Goal: Task Accomplishment & Management: Manage account settings

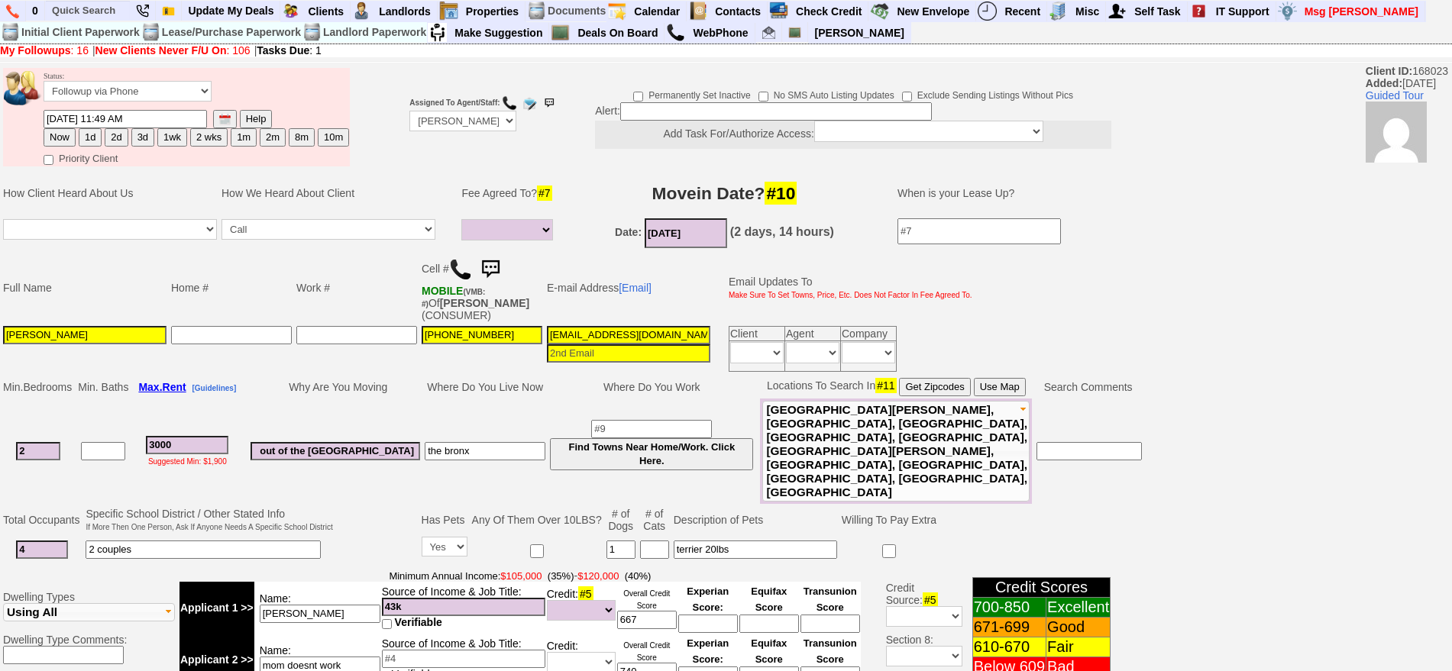
select select
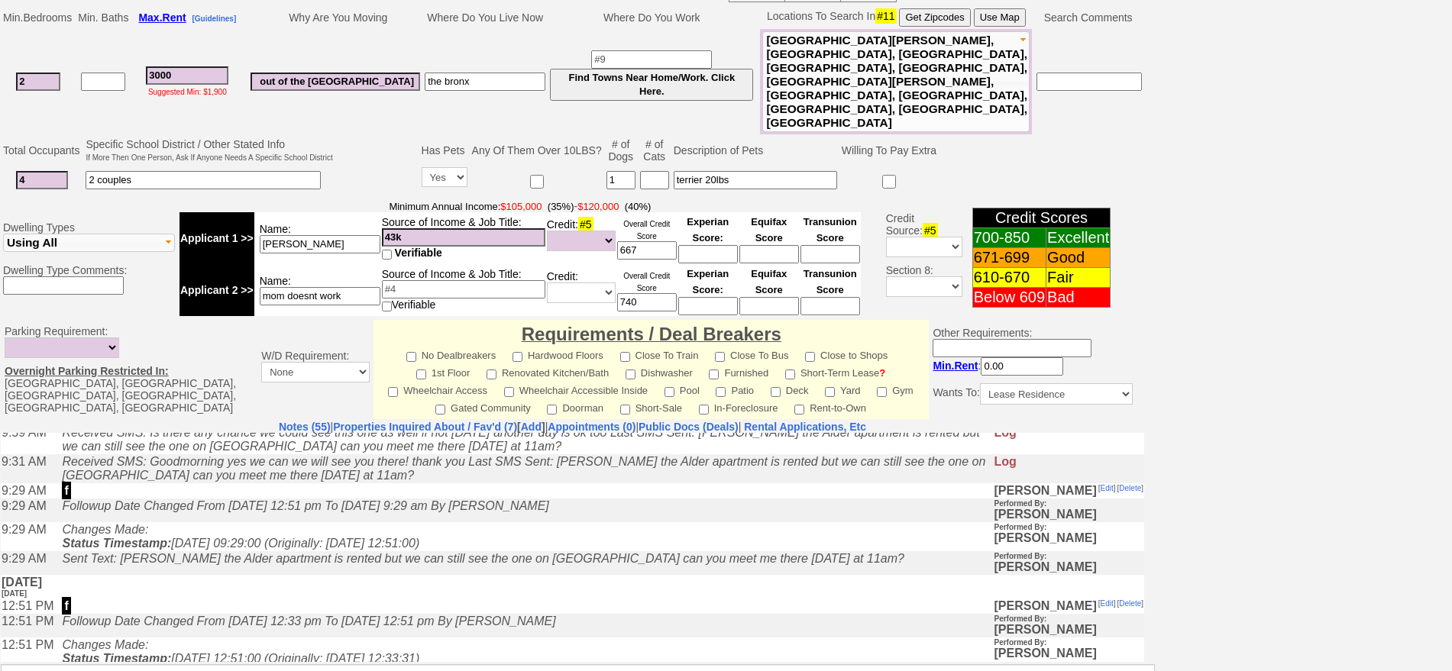
scroll to position [366, 0]
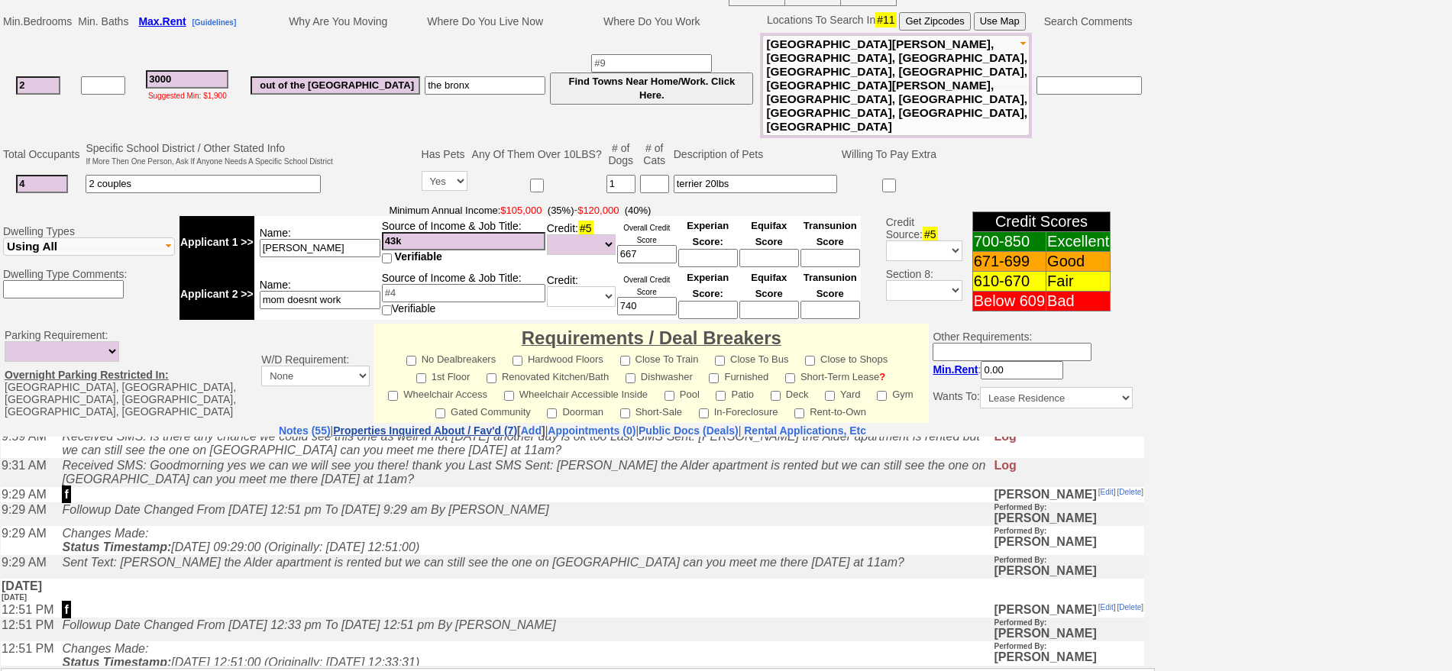
click at [443, 425] on link "Properties Inquired About / Fav'd (7)" at bounding box center [425, 431] width 184 height 12
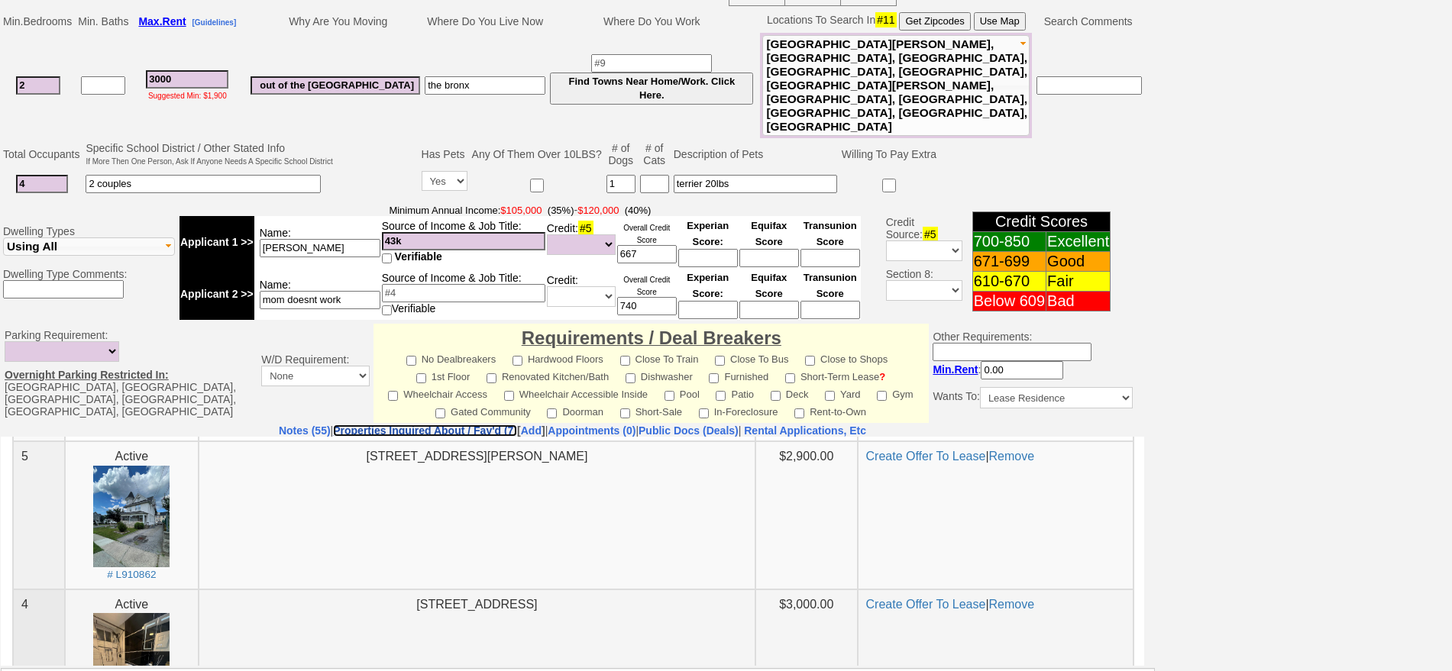
scroll to position [286, 0]
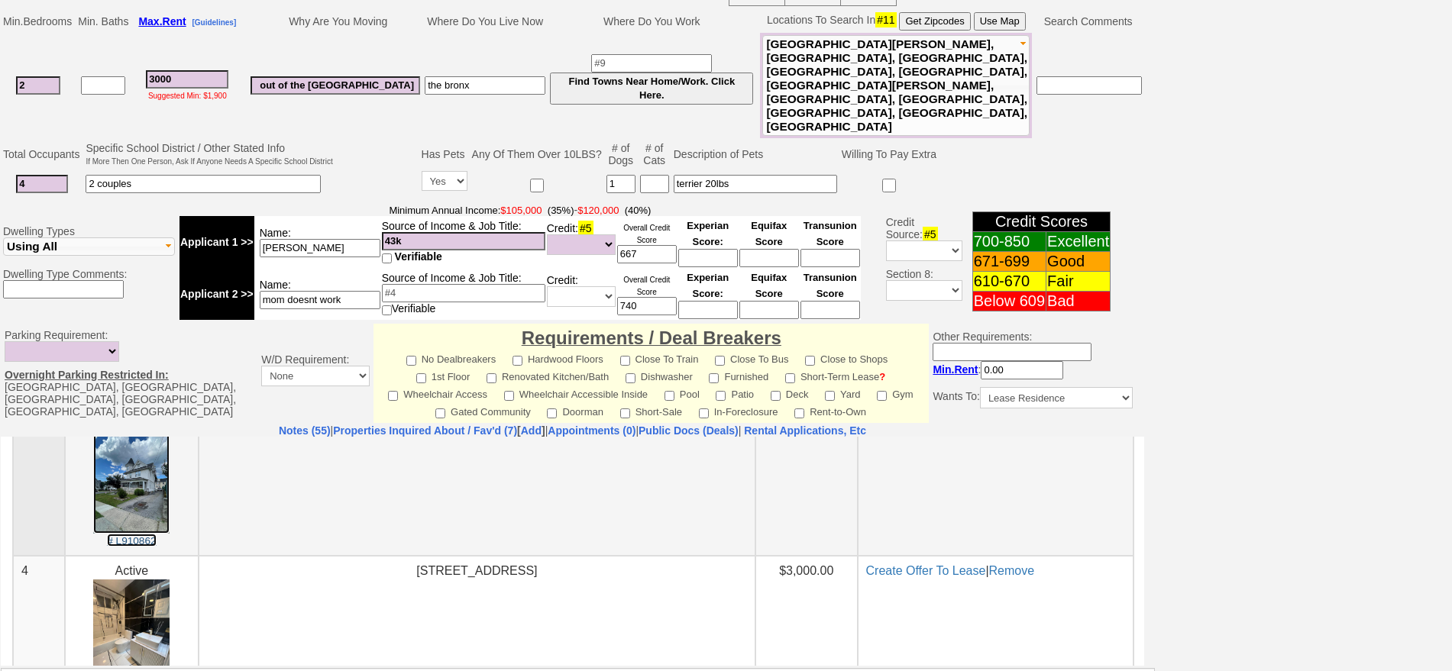
click at [142, 505] on img at bounding box center [131, 482] width 76 height 102
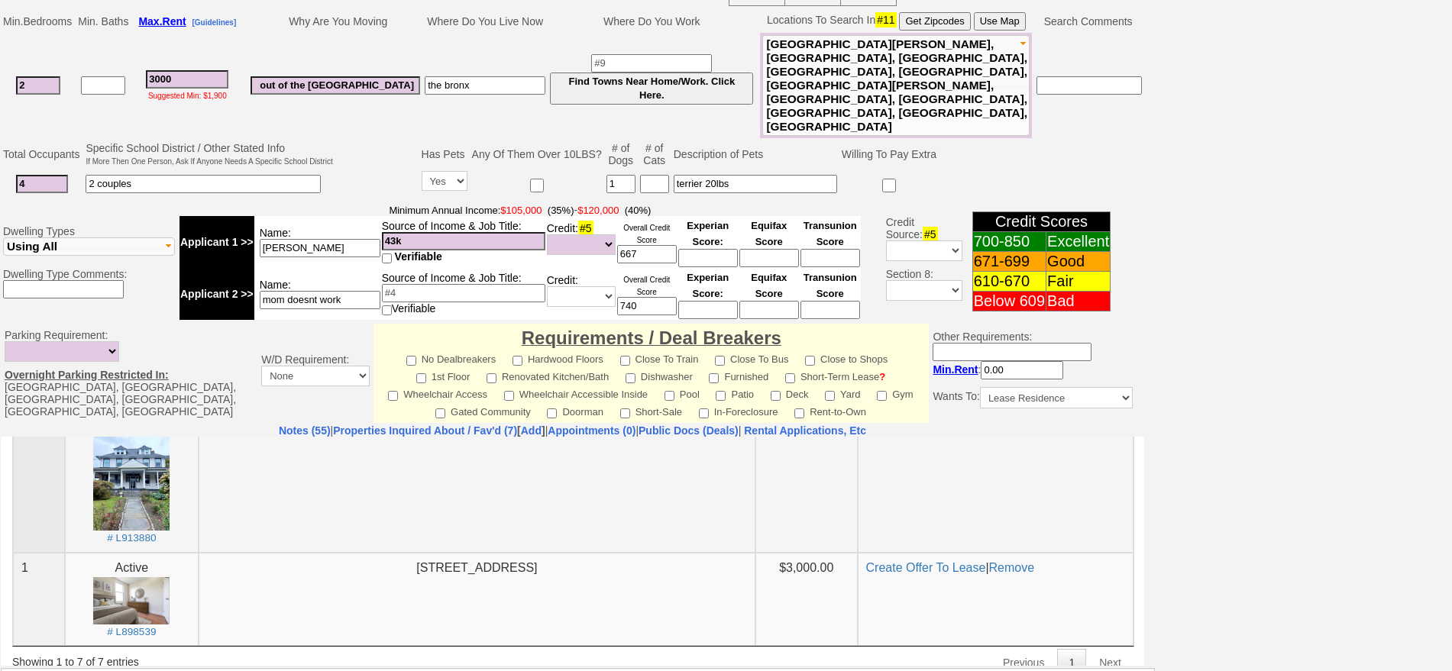
scroll to position [699, 0]
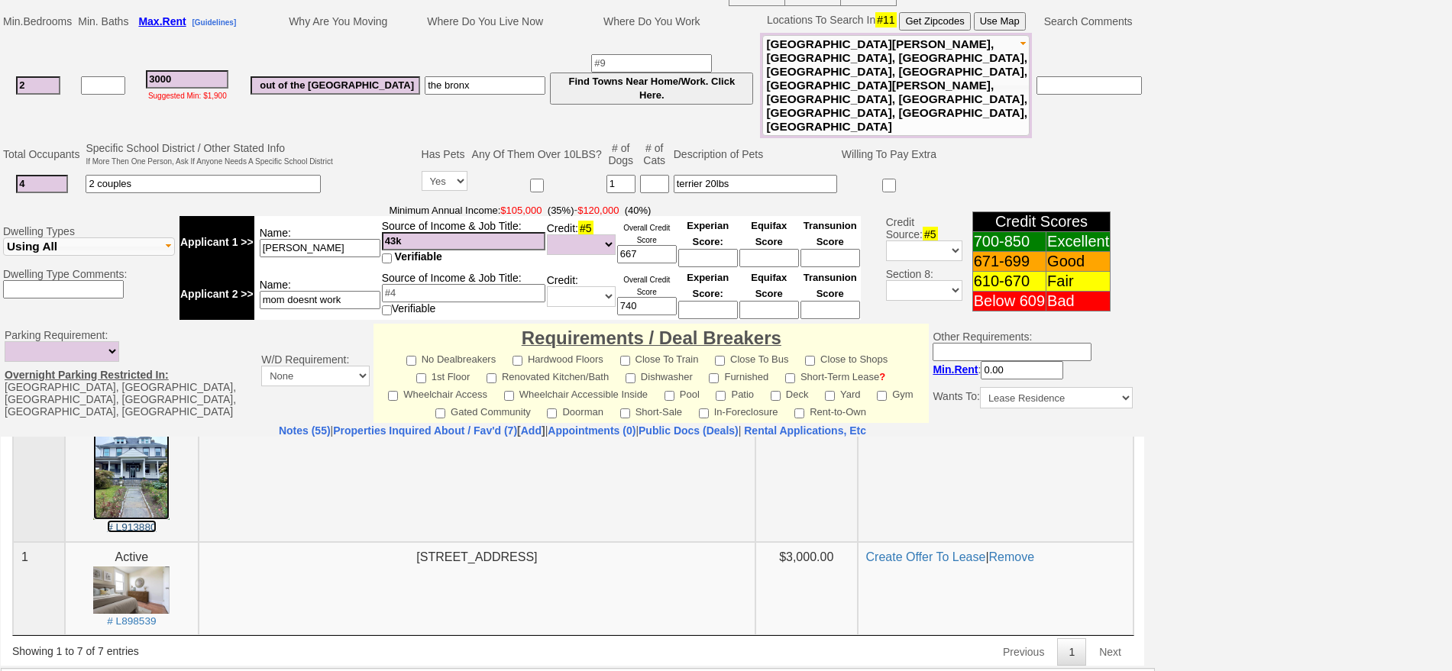
click at [121, 481] on img at bounding box center [131, 469] width 76 height 102
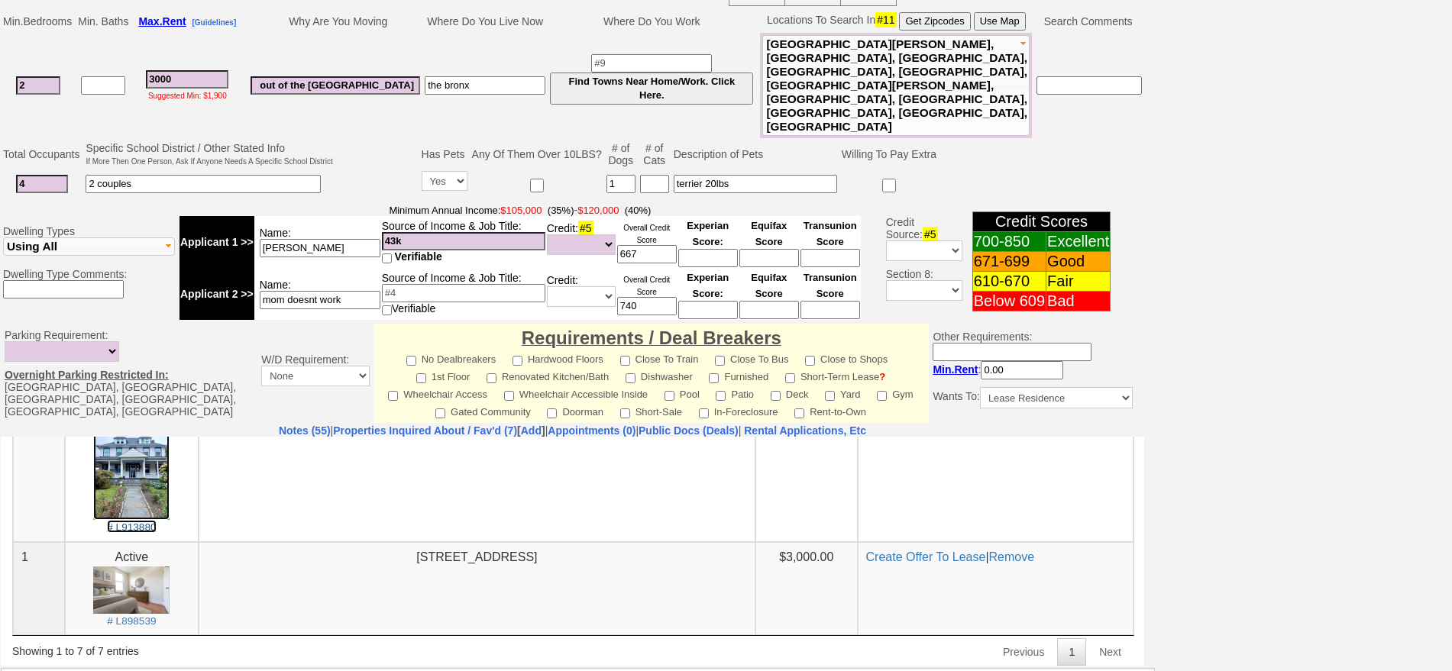
scroll to position [0, 0]
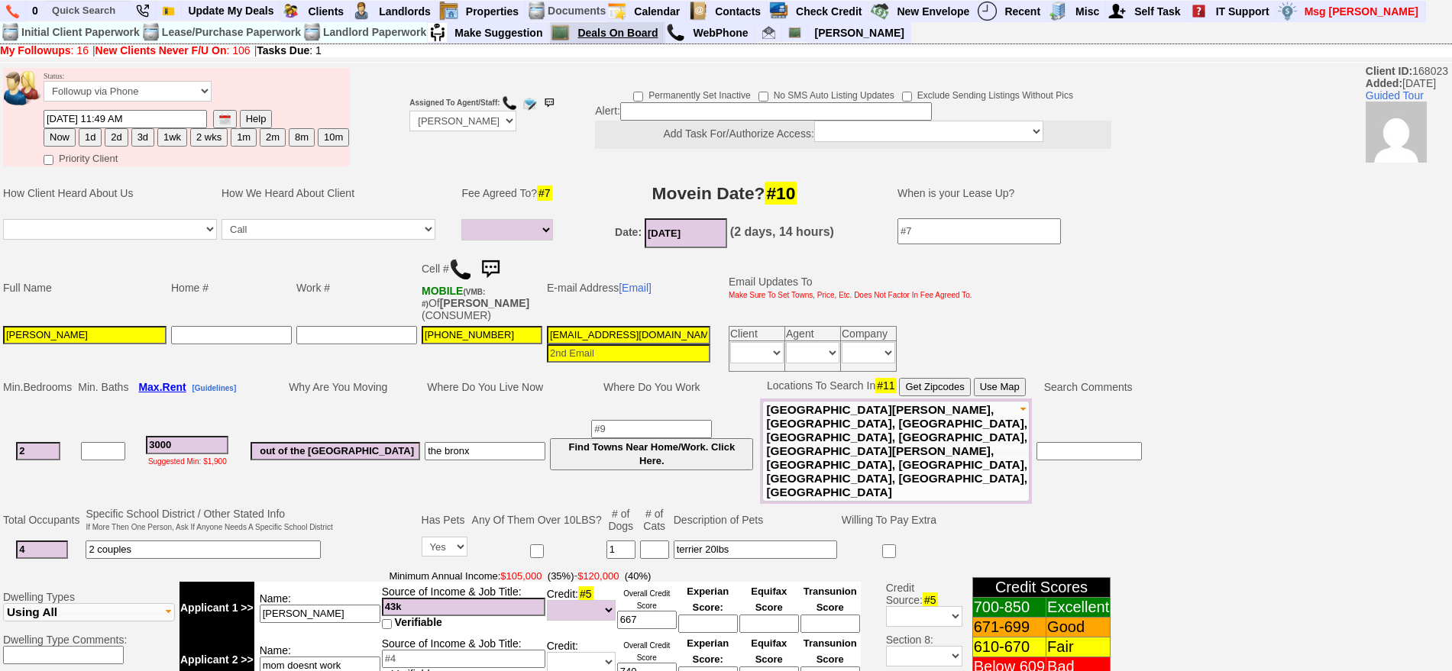
click at [633, 38] on link "Deals On Board" at bounding box center [617, 33] width 93 height 20
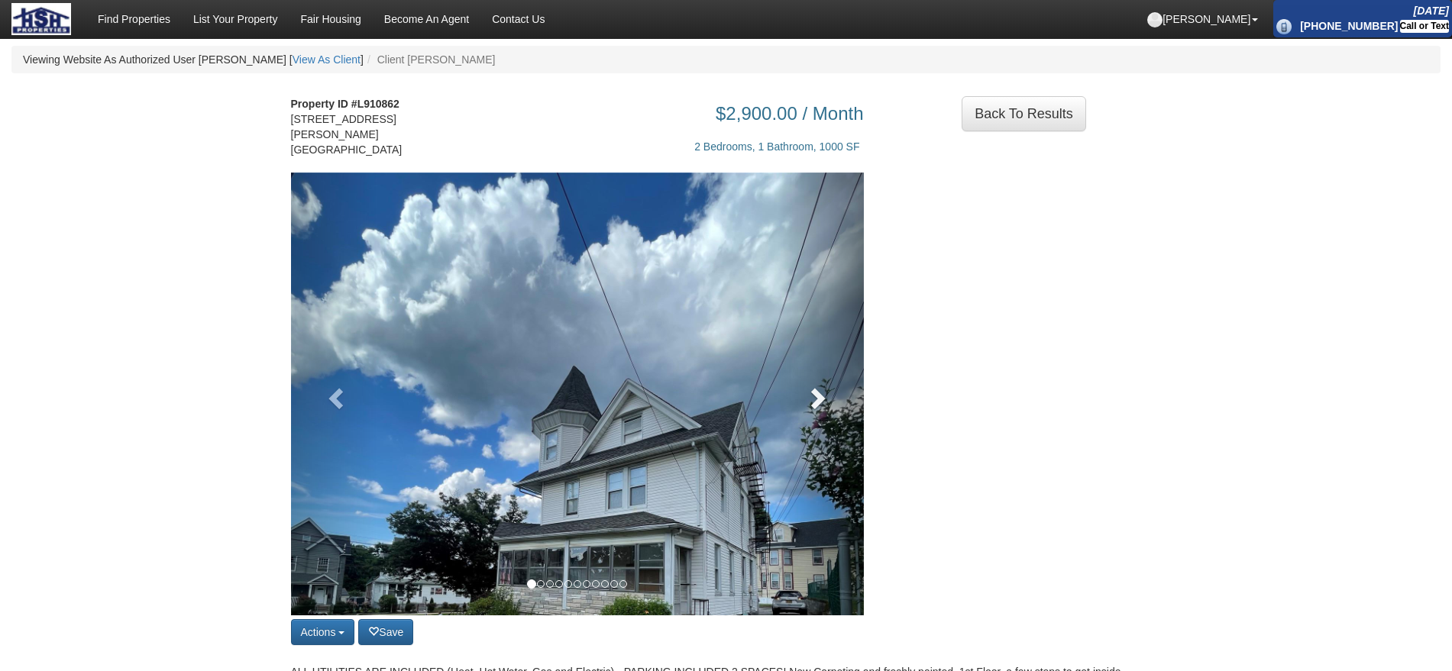
click at [821, 389] on span at bounding box center [816, 397] width 23 height 23
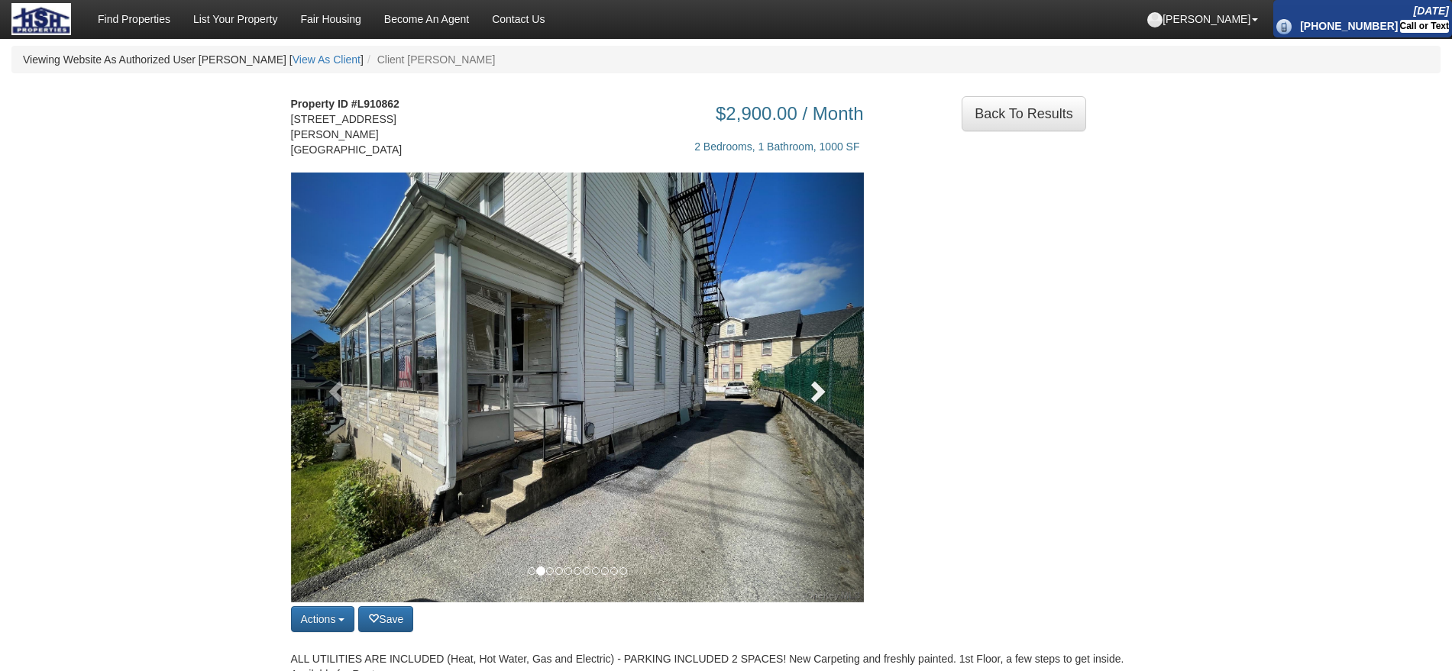
click at [821, 389] on link at bounding box center [820, 388] width 86 height 430
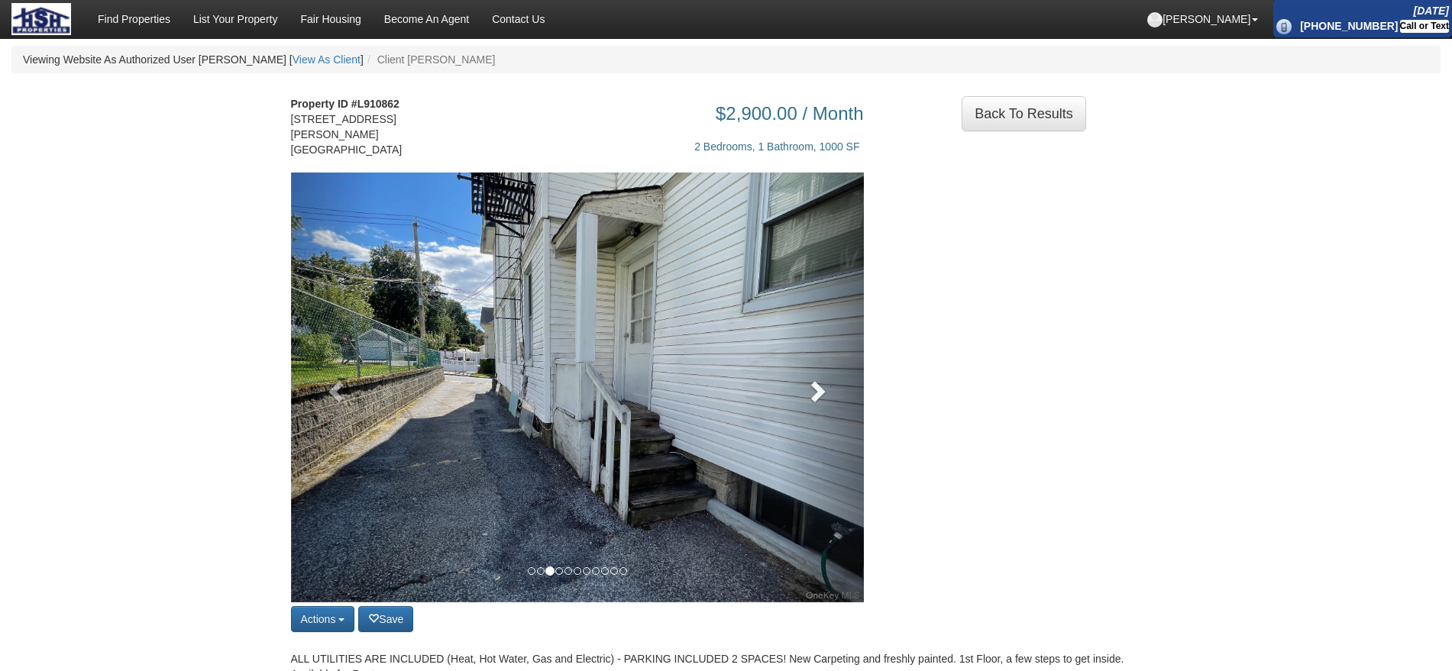
click at [821, 389] on link at bounding box center [820, 388] width 86 height 430
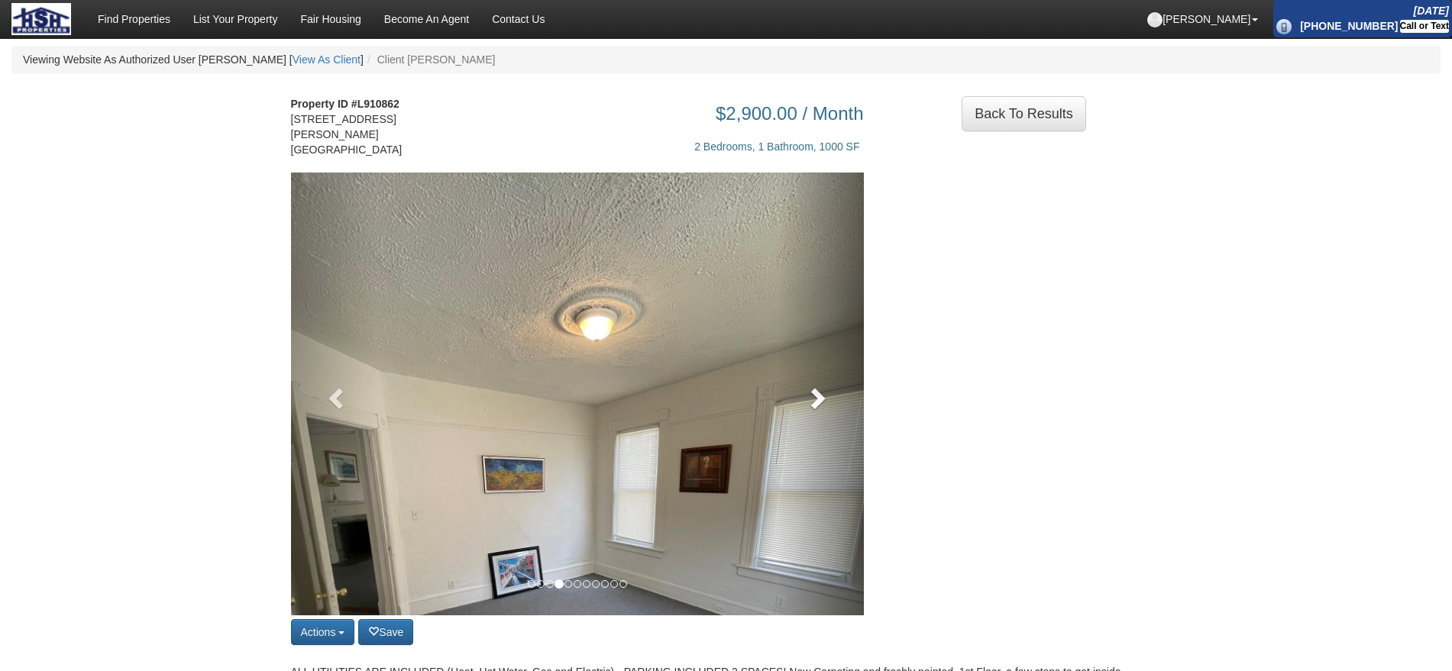
click at [821, 389] on span at bounding box center [816, 397] width 23 height 23
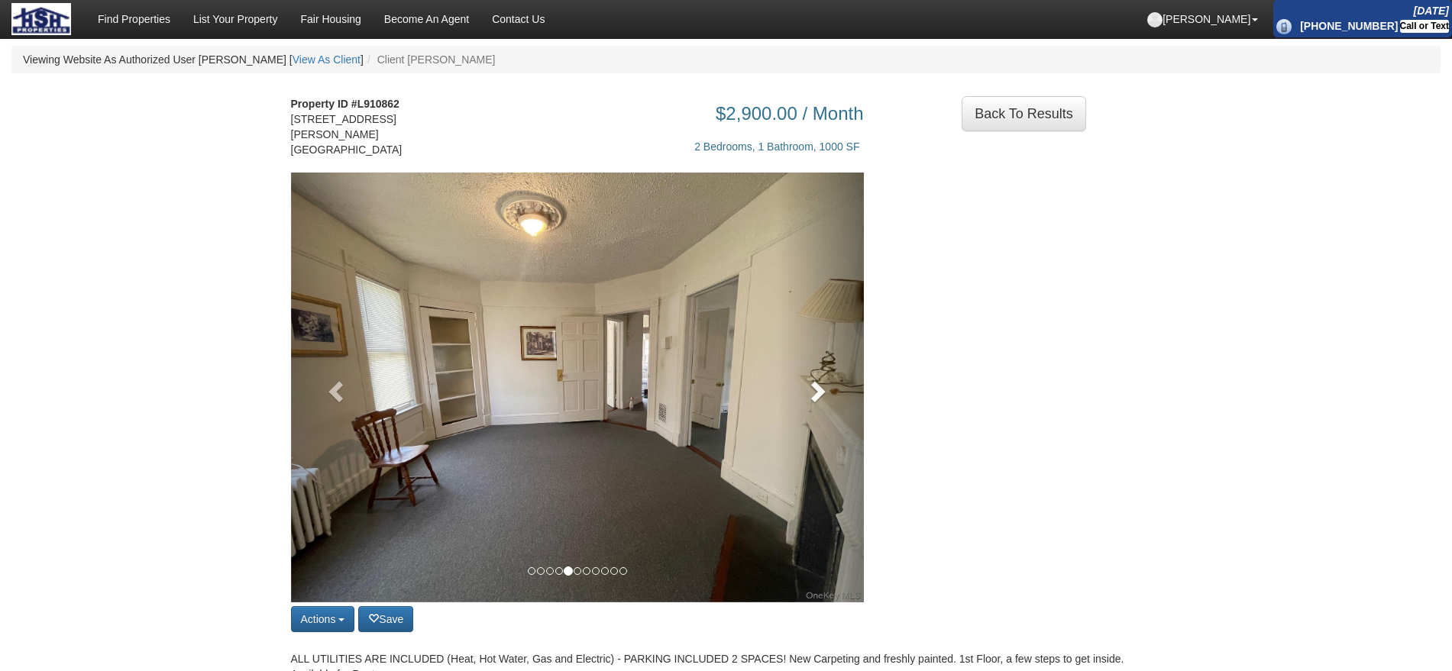
click at [821, 389] on link at bounding box center [820, 388] width 86 height 430
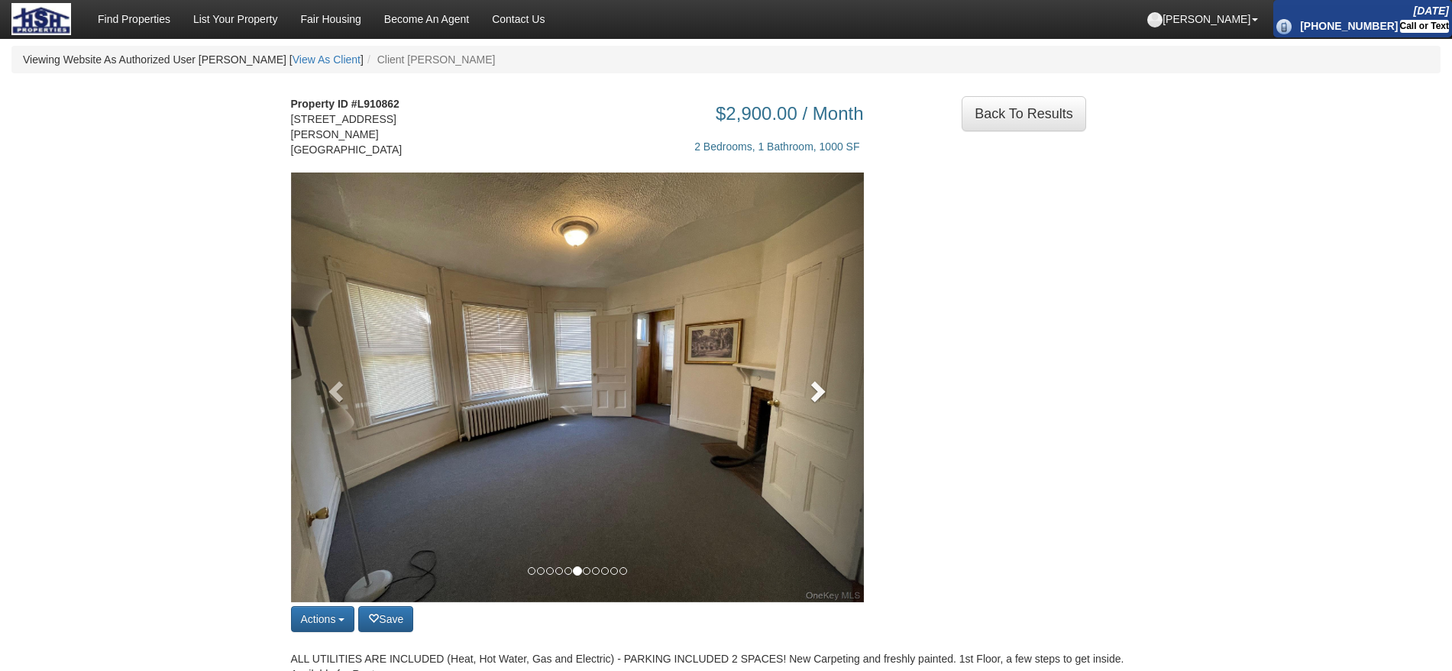
click at [821, 389] on link at bounding box center [820, 388] width 86 height 430
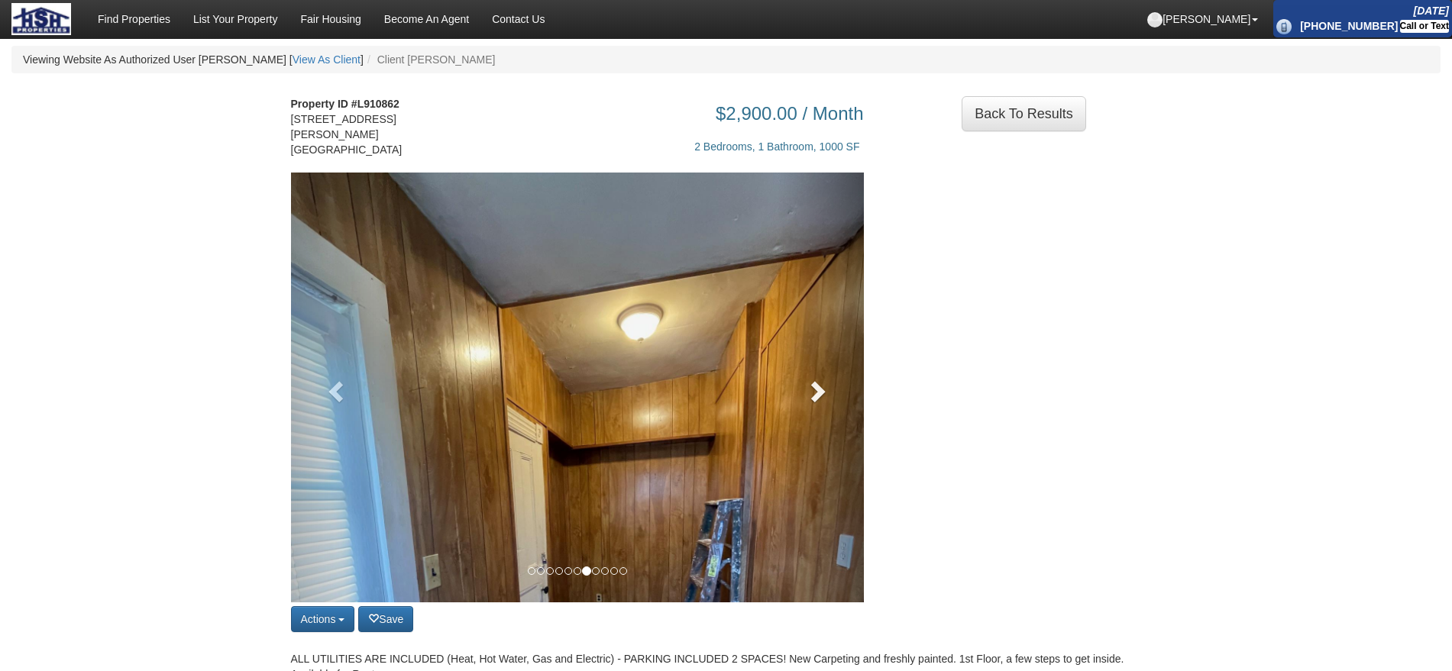
click at [821, 389] on span at bounding box center [816, 390] width 23 height 23
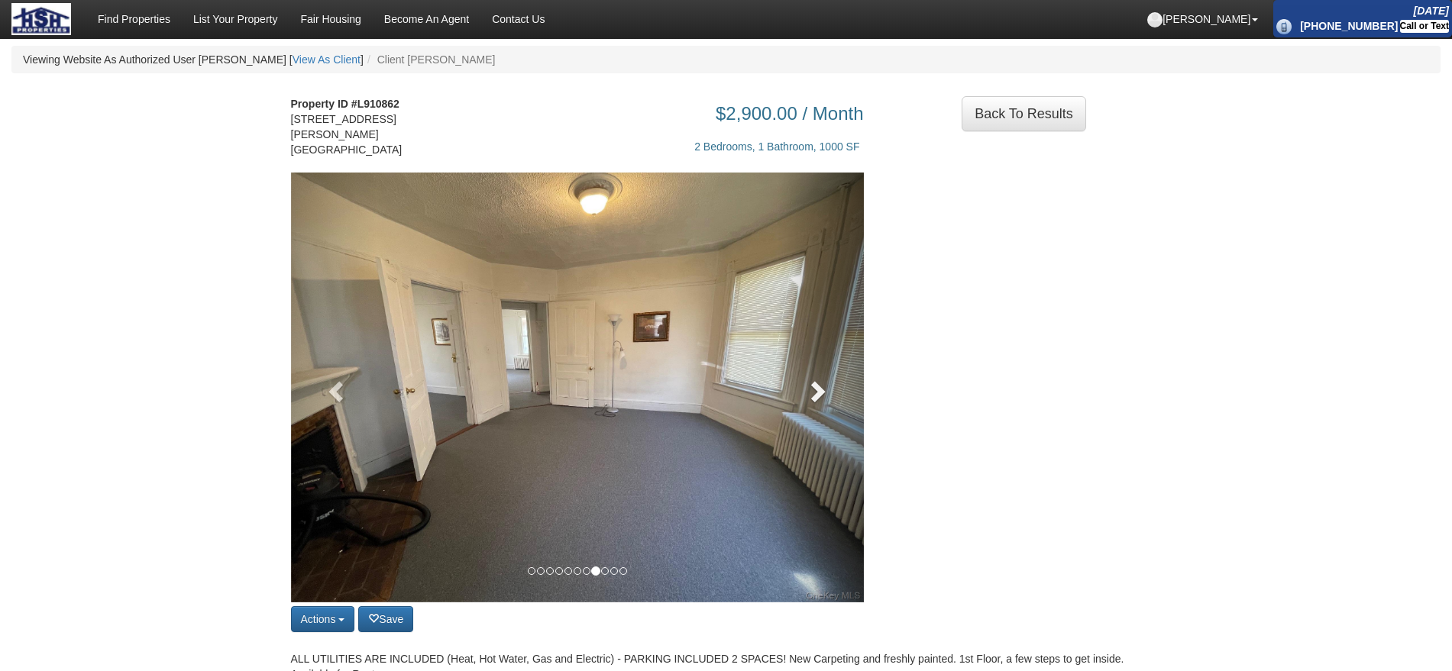
click at [821, 389] on link at bounding box center [820, 388] width 86 height 430
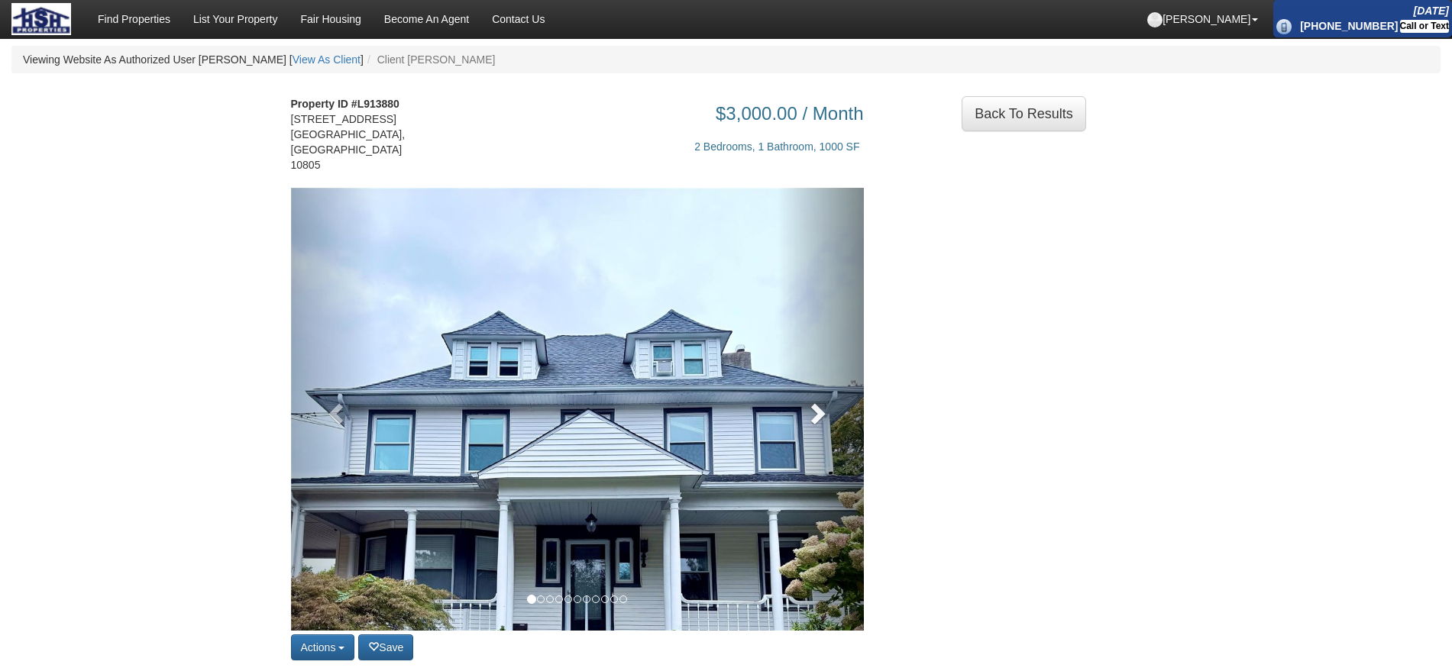
click at [802, 389] on link at bounding box center [820, 409] width 86 height 443
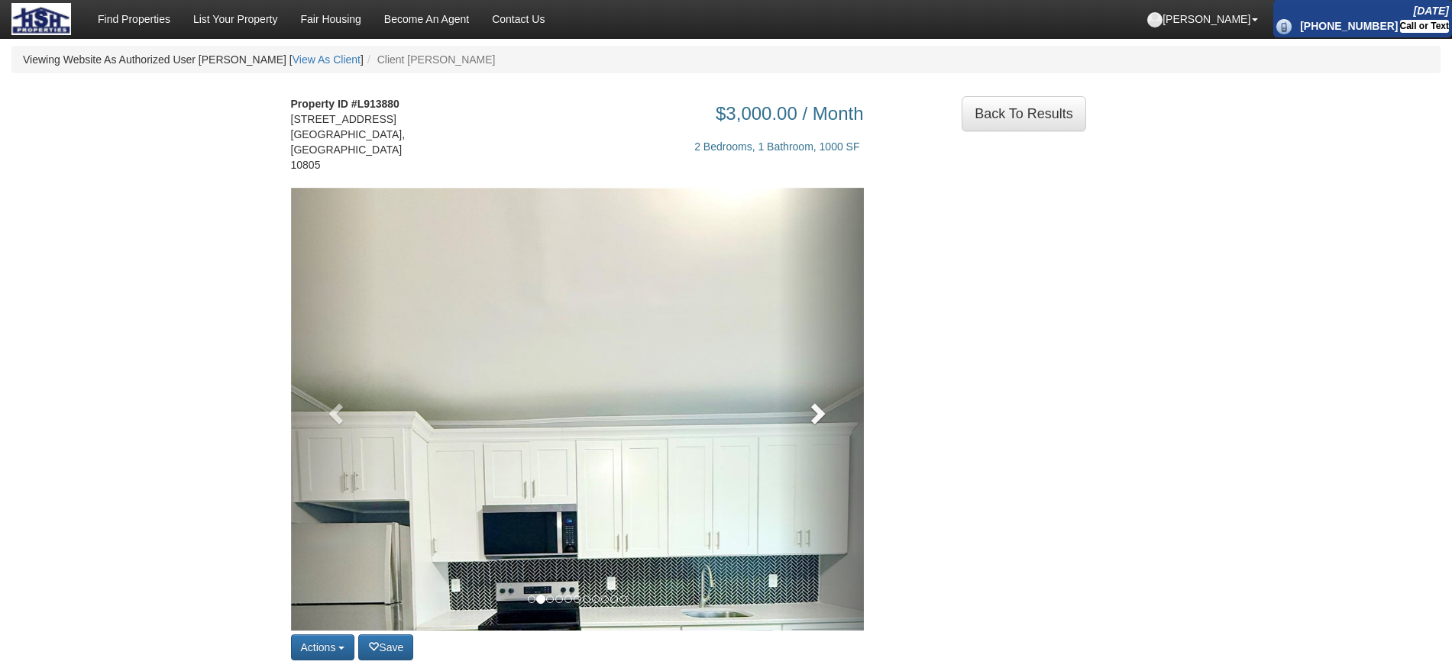
click at [802, 389] on link at bounding box center [820, 409] width 86 height 443
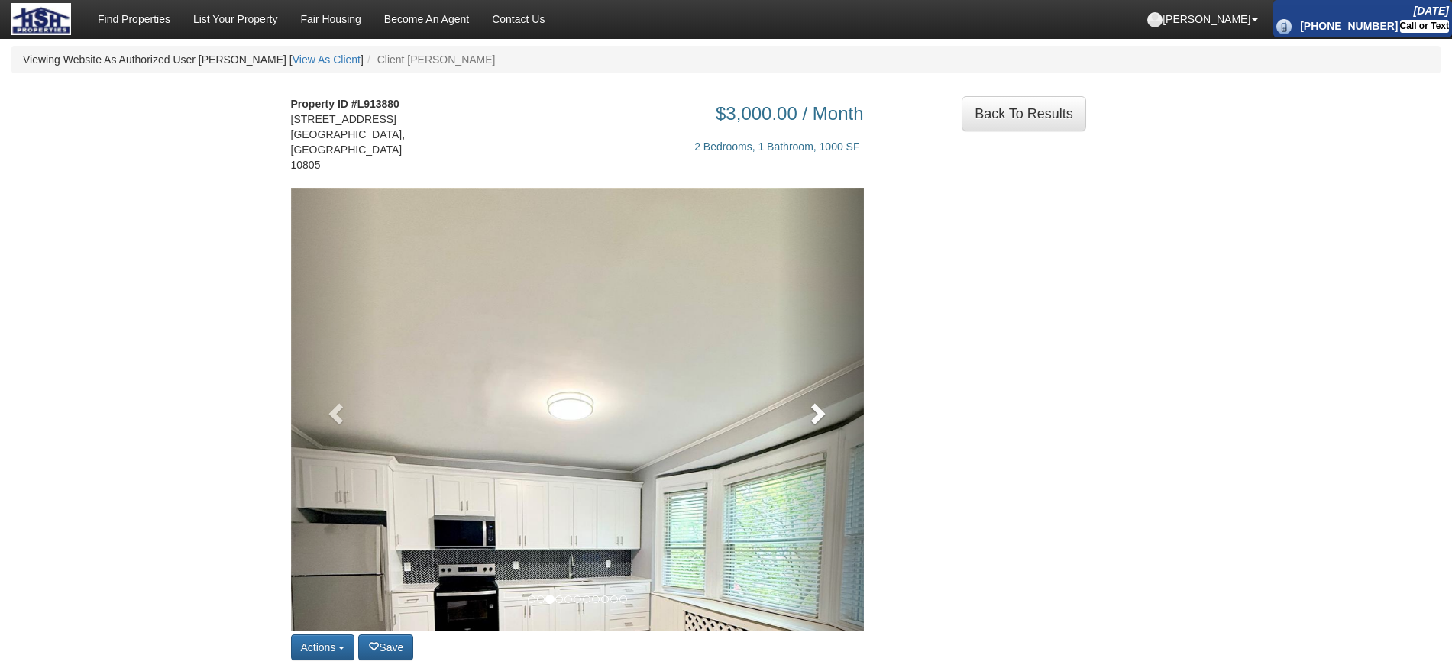
click at [802, 389] on link at bounding box center [820, 409] width 86 height 443
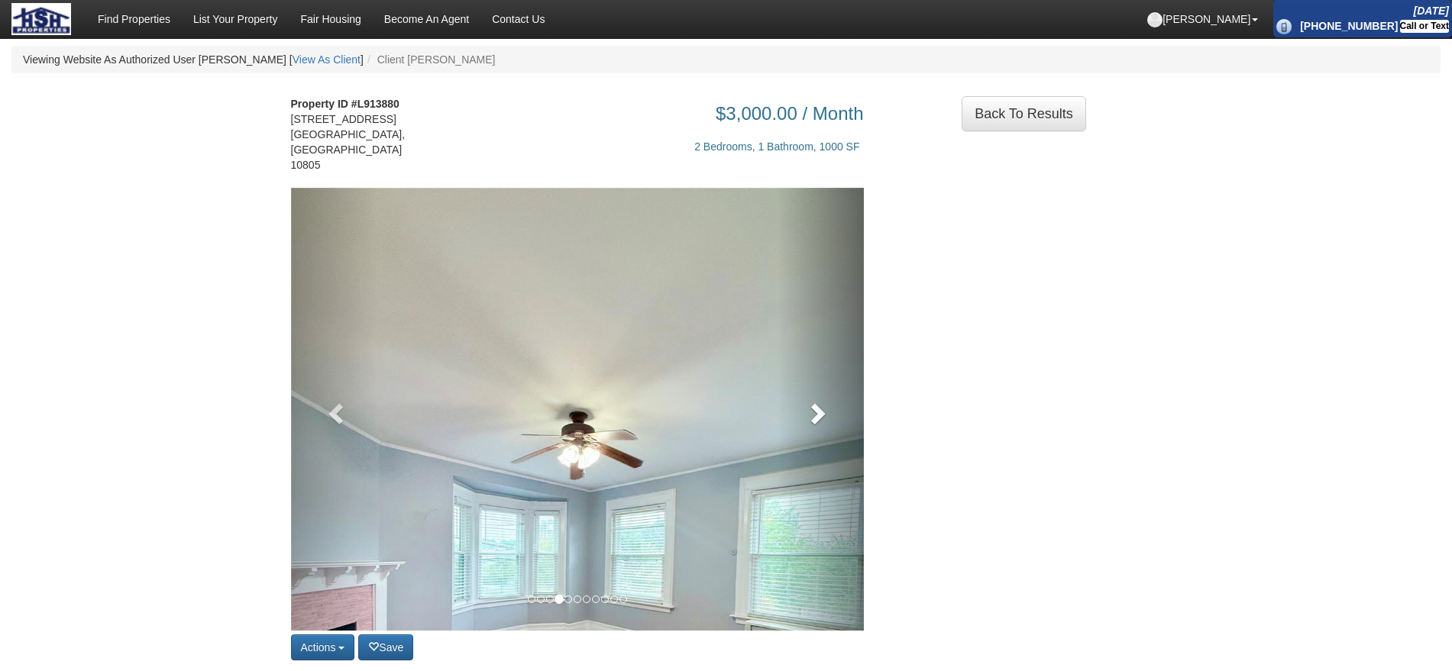
click at [802, 389] on link at bounding box center [820, 409] width 86 height 443
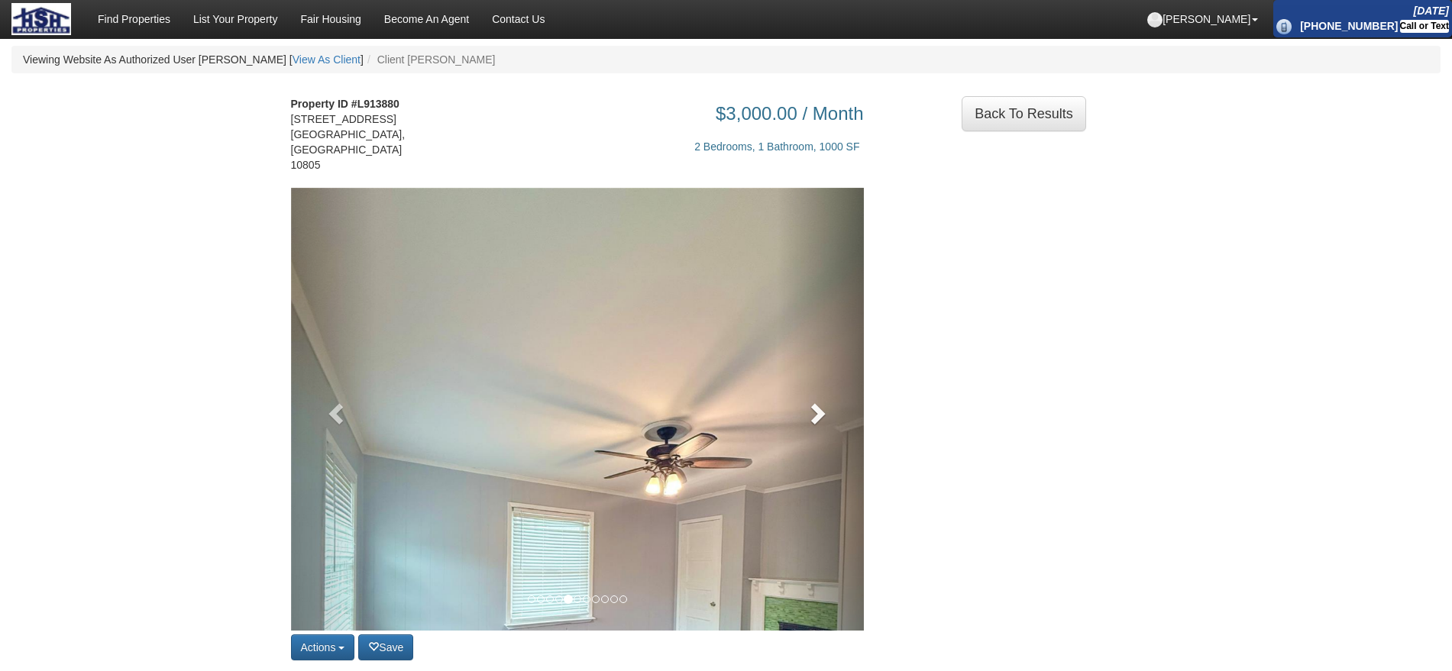
click at [803, 396] on link at bounding box center [820, 409] width 86 height 443
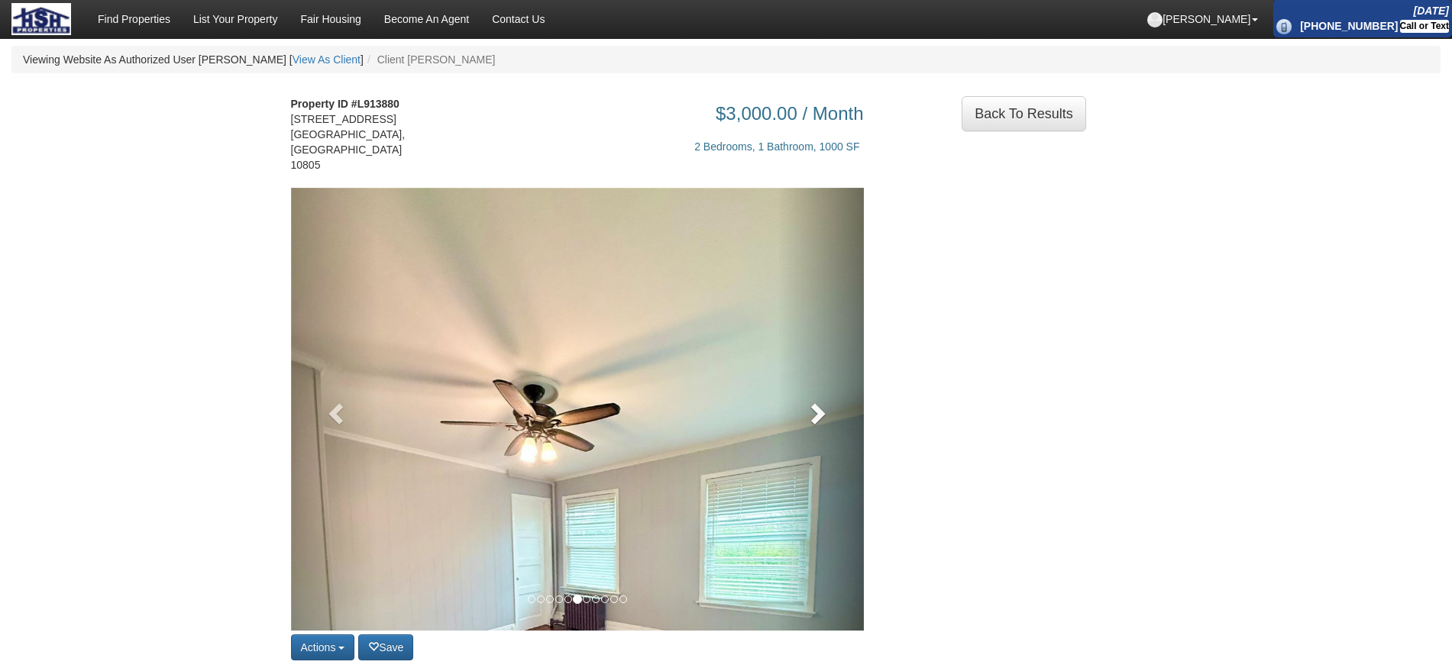
click at [803, 396] on link at bounding box center [820, 409] width 86 height 443
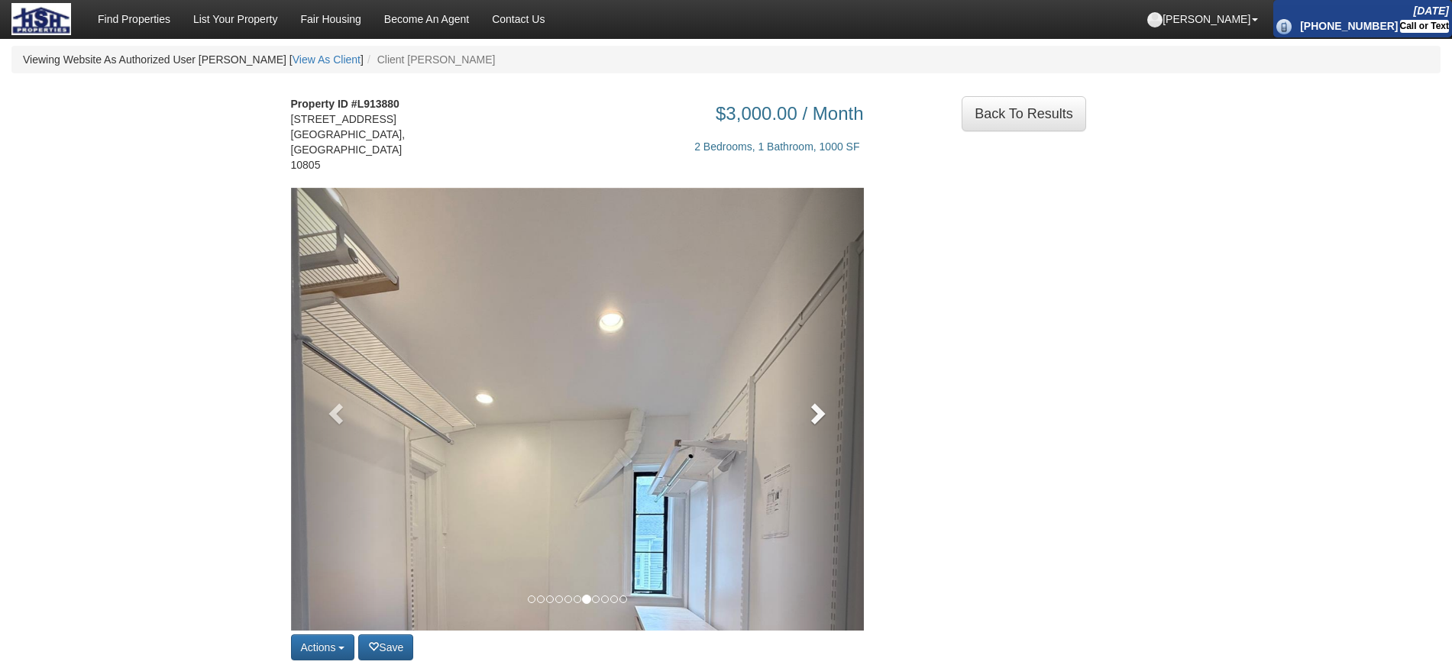
click at [803, 396] on link at bounding box center [820, 409] width 86 height 443
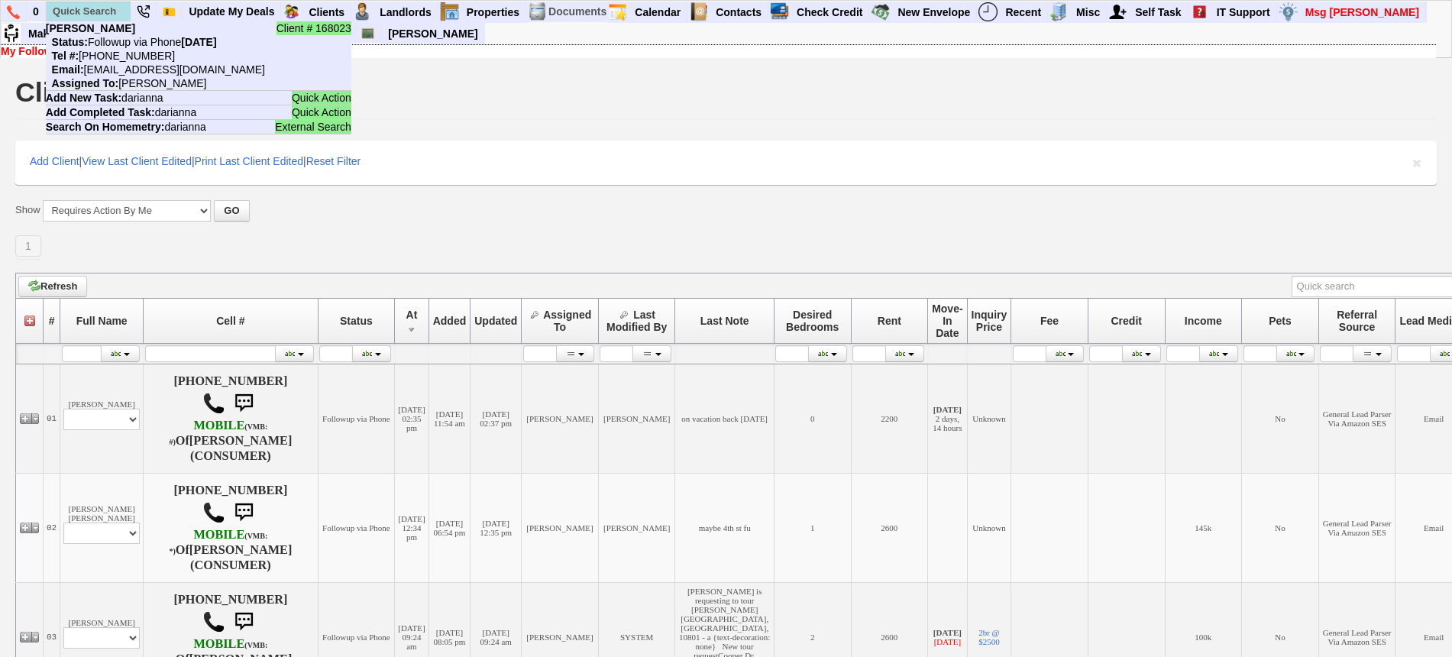
click at [102, 2] on li "Client # 168023 Darianna Status: Followup via Phone Saturday, September 27th, 2…" at bounding box center [89, 12] width 86 height 21
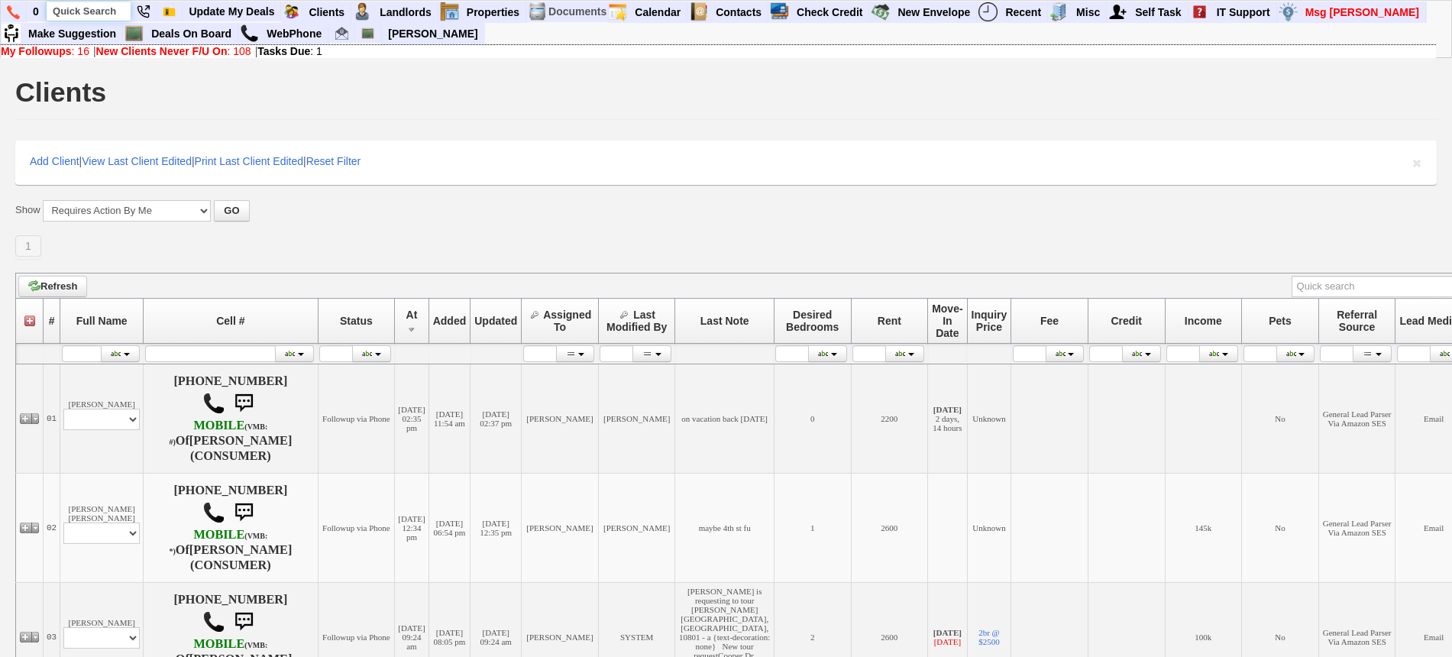
click at [104, 7] on input "text" at bounding box center [89, 11] width 84 height 19
paste input "914) 602-7020"
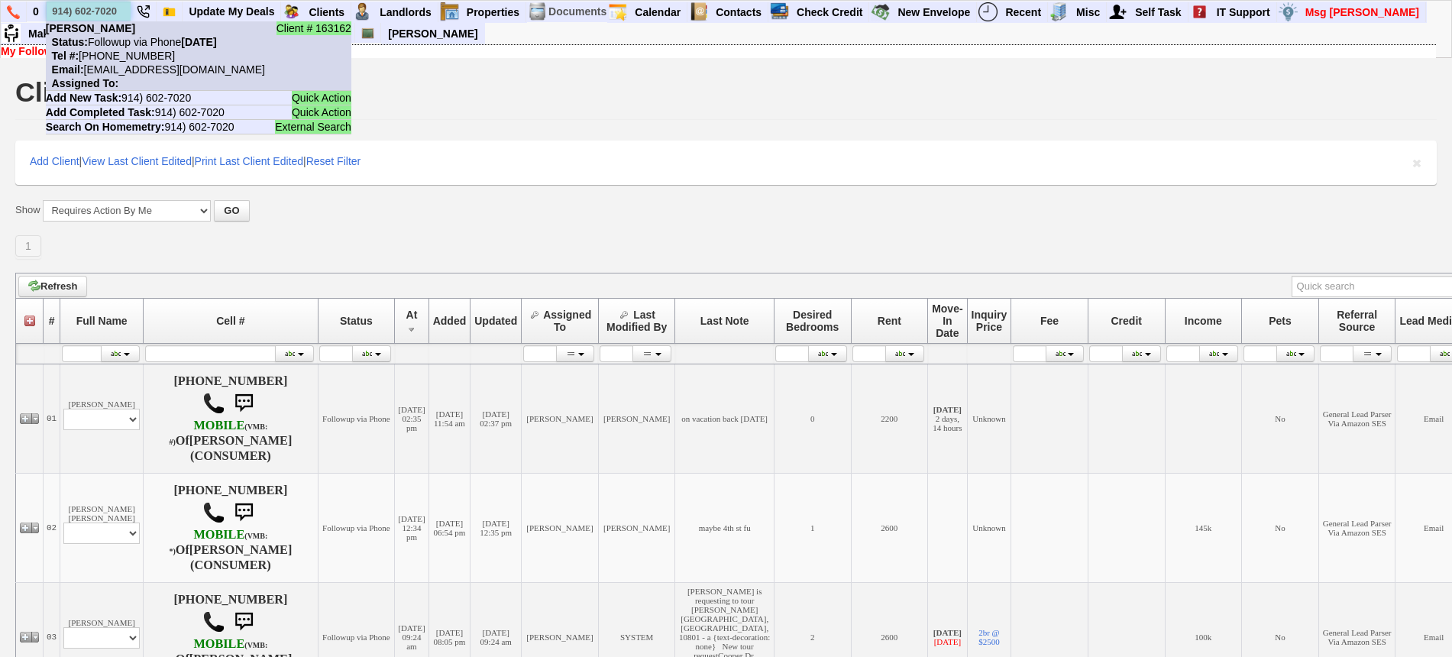
type input "914) 602-7020"
click at [118, 41] on nobr "Status: Followup via Phone Saturday, September 27th, 2025" at bounding box center [131, 42] width 171 height 12
click at [132, 74] on nobr "Email: 1rsew7g5nzah3iu0z6q2mzk4e2@convo.zillow.com" at bounding box center [155, 69] width 219 height 12
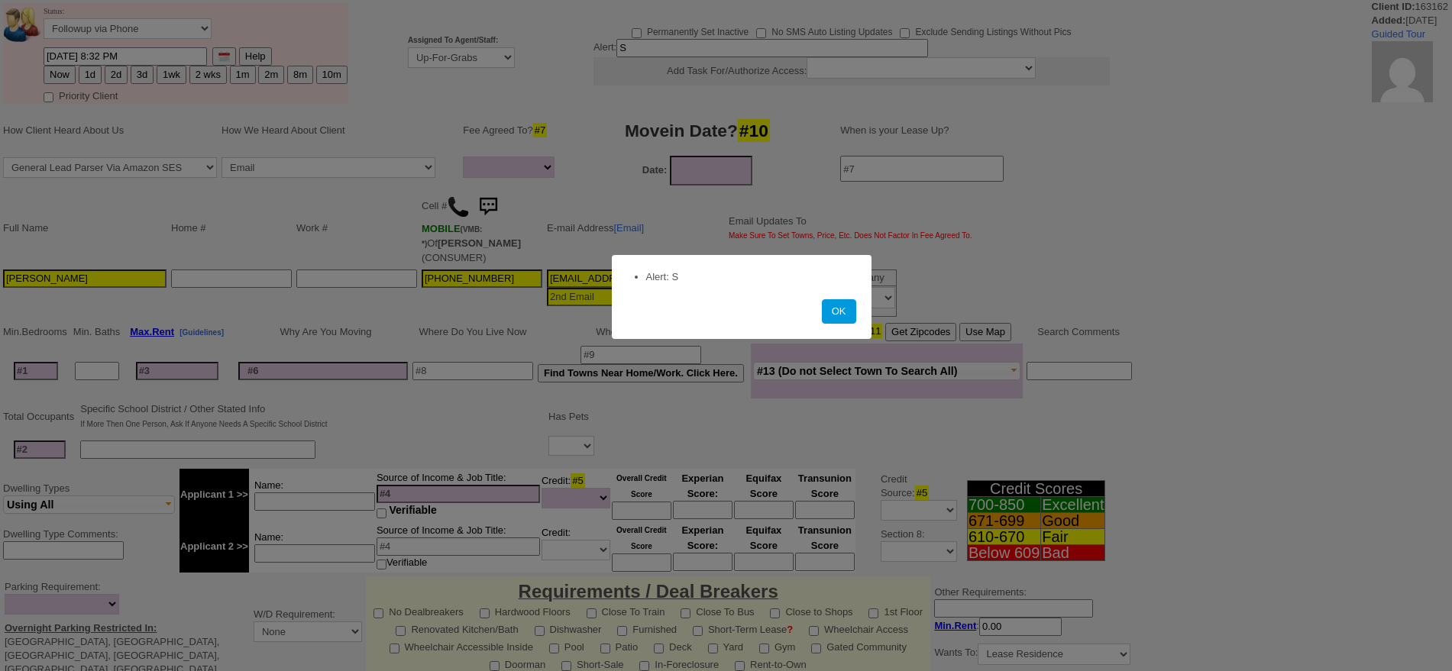
select select
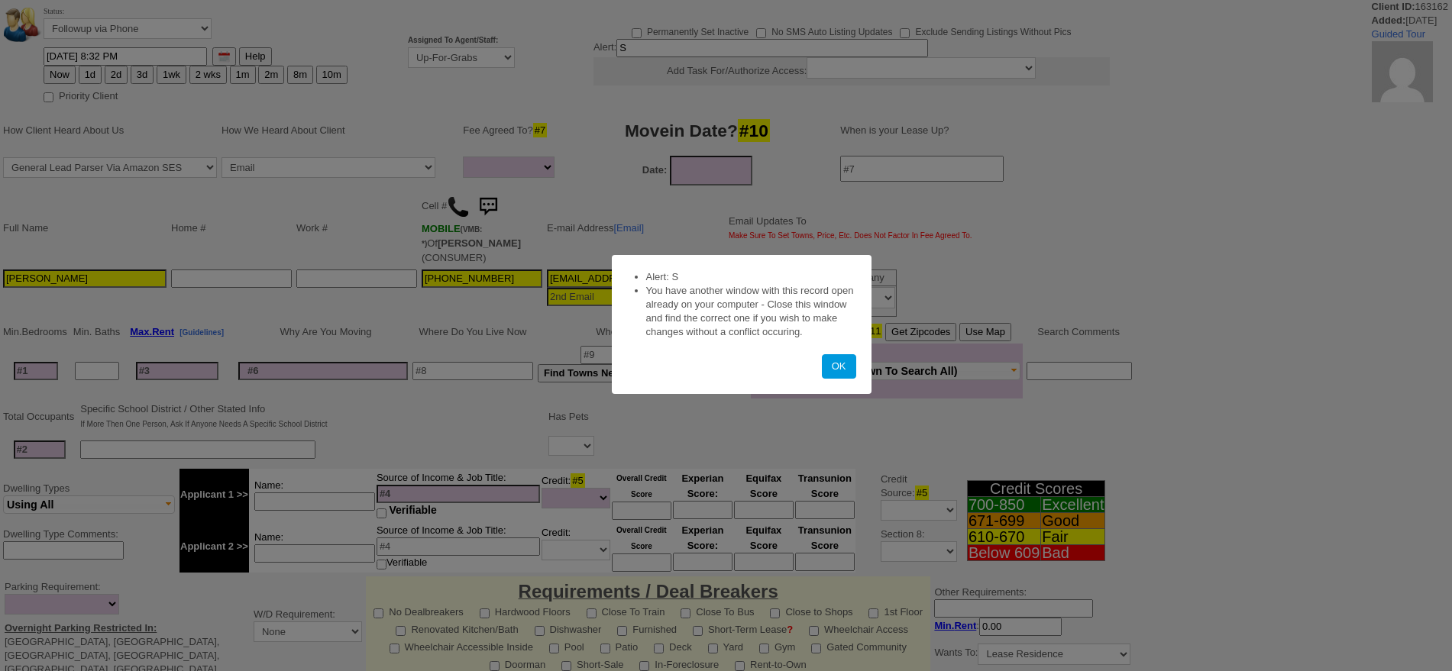
select select
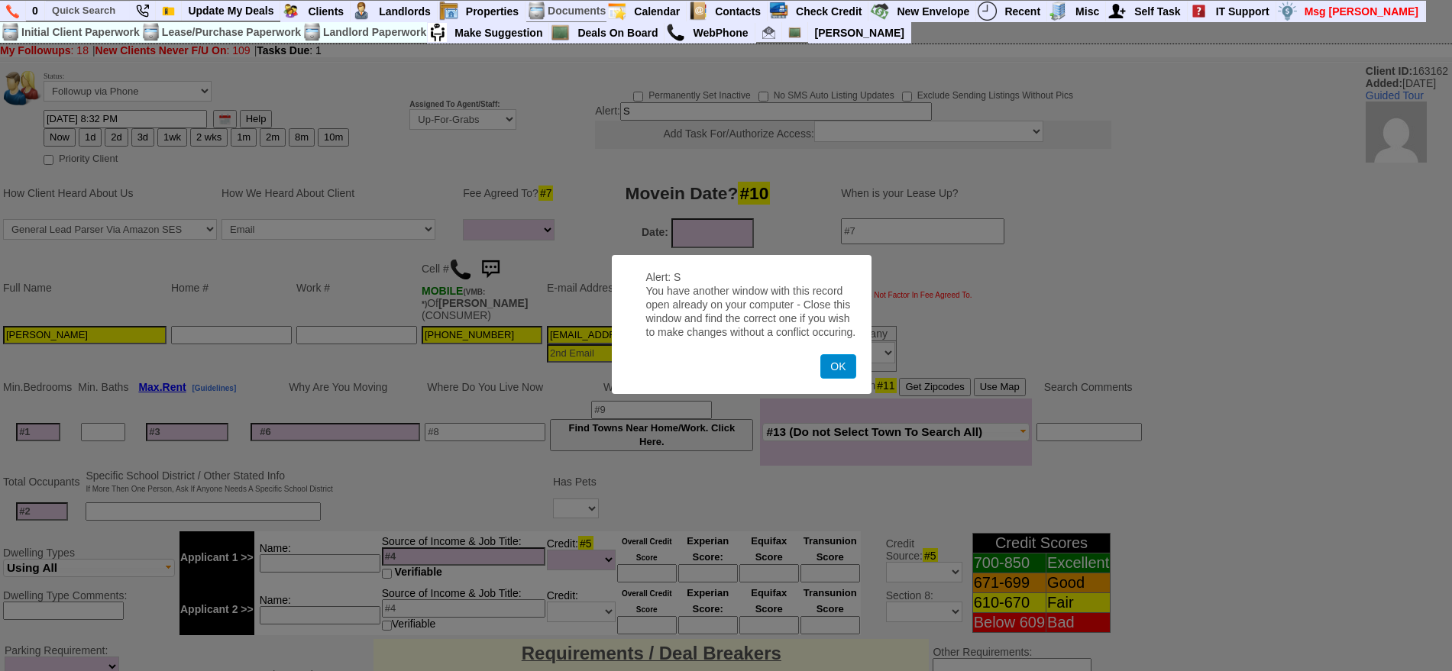
click at [846, 363] on button "OK" at bounding box center [837, 366] width 35 height 24
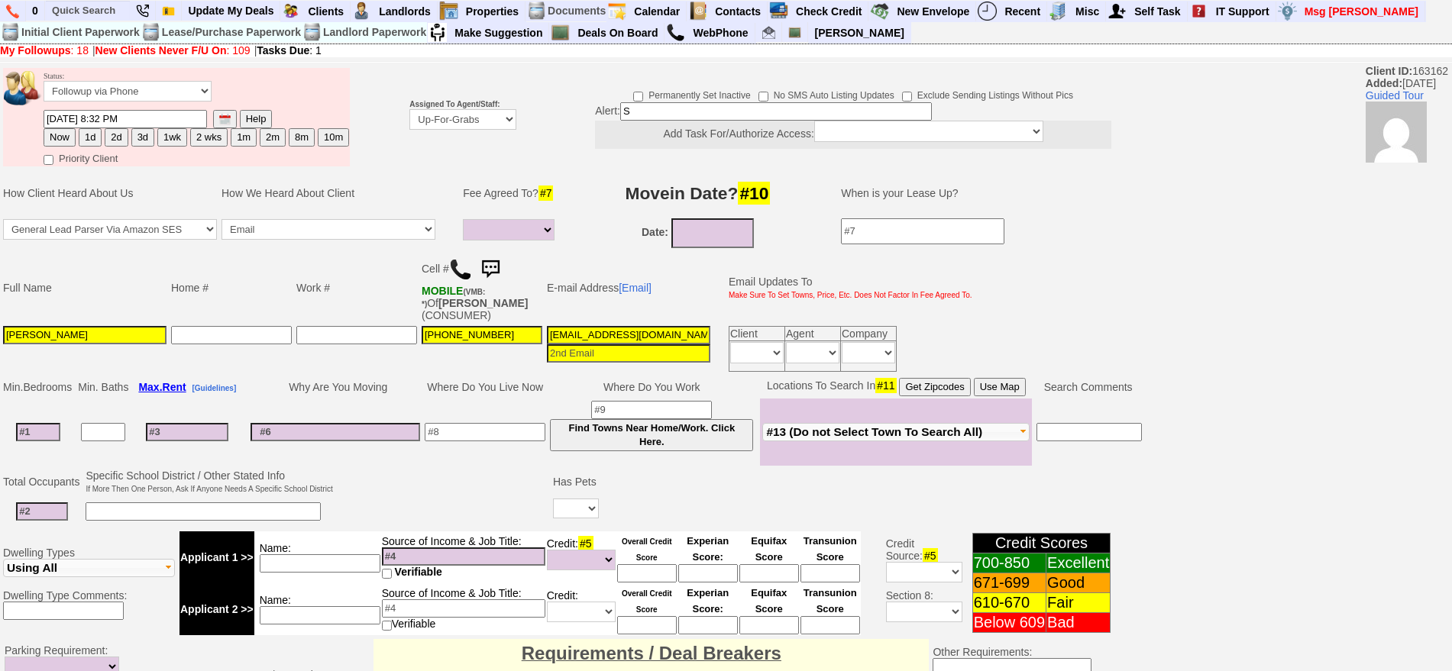
click at [595, 326] on input "[EMAIL_ADDRESS][DOMAIN_NAME]" at bounding box center [628, 335] width 163 height 18
paste input "[EMAIL_ADDRESS]"
type input "[EMAIL_ADDRESS][DOMAIN_NAME]"
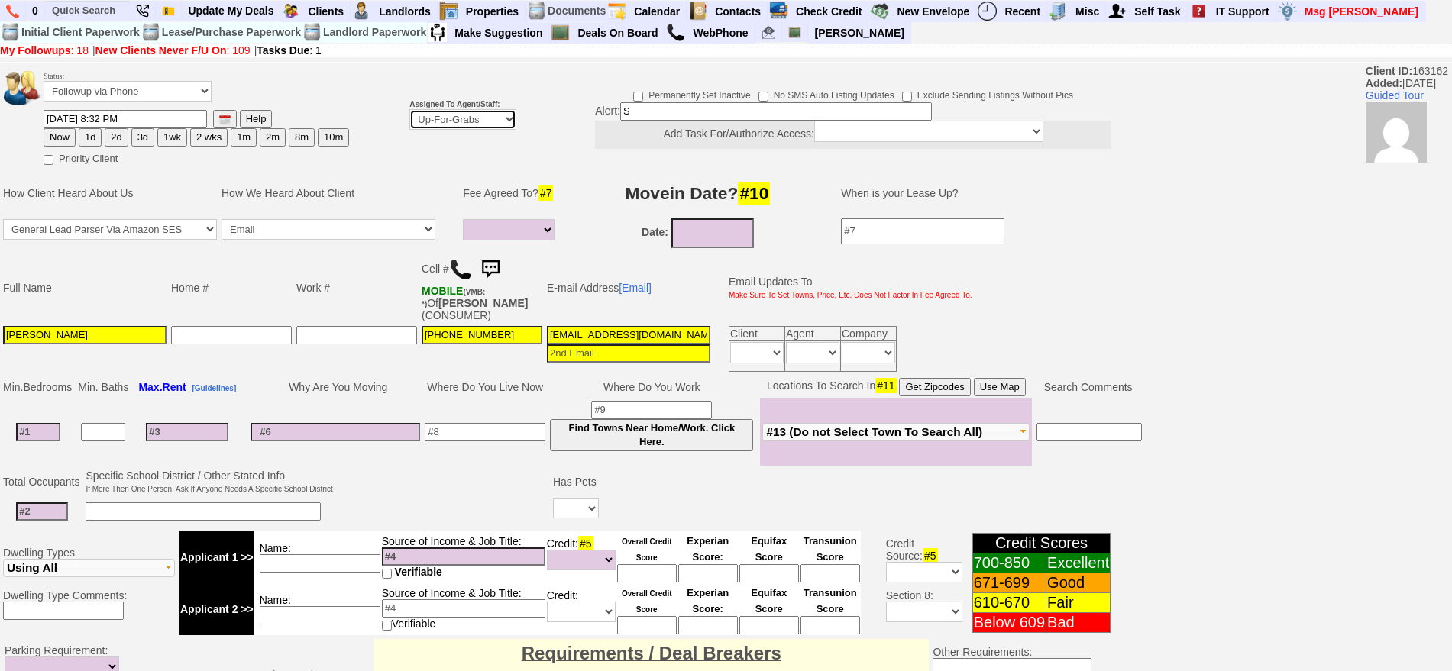
click at [474, 122] on select "Up-For-Grabs ***** STAFF ***** [PERSON_NAME] [PHONE_NUMBER] [PERSON_NAME] [PHON…" at bounding box center [462, 119] width 107 height 21
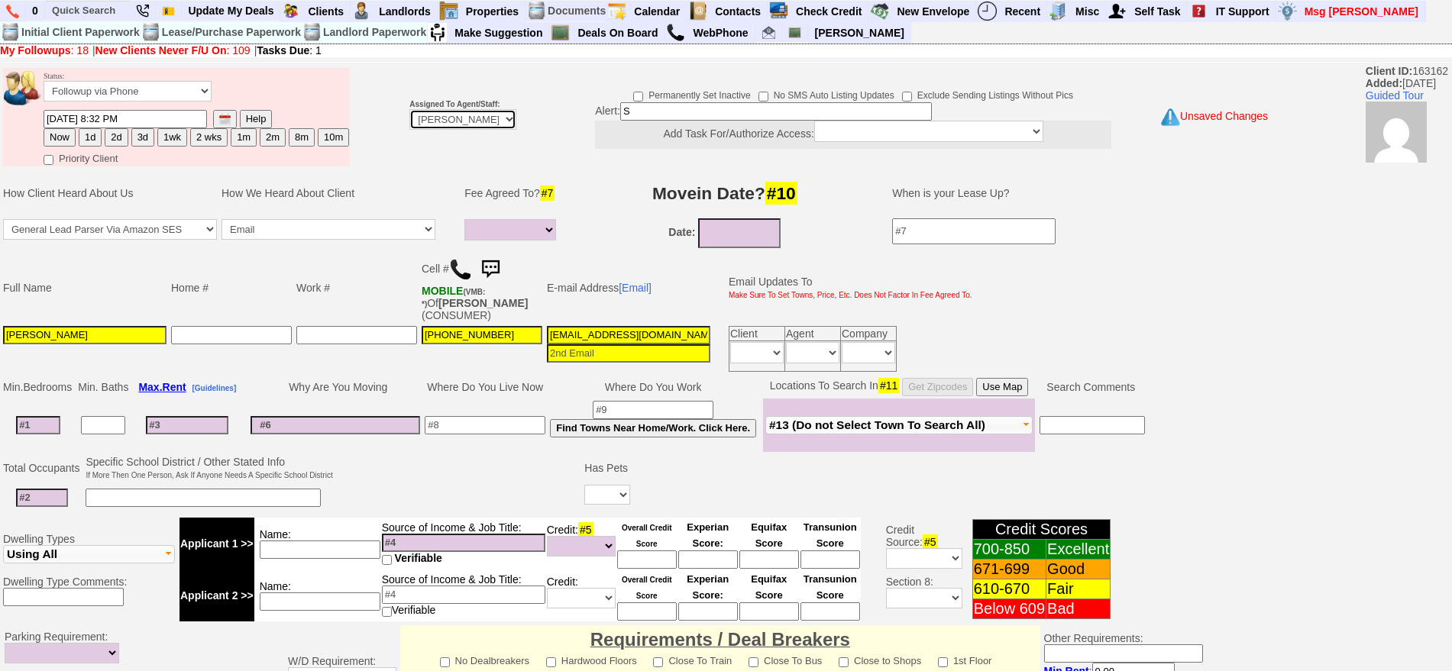
click at [409, 109] on select "Up-For-Grabs ***** STAFF ***** [PERSON_NAME] [PHONE_NUMBER] [PERSON_NAME] [PHON…" at bounding box center [462, 119] width 107 height 21
click at [405, 124] on td at bounding box center [384, 117] width 46 height 103
click at [415, 123] on select "Up-For-Grabs ***** STAFF ***** [PERSON_NAME] [PHONE_NUMBER] [PERSON_NAME] [PHON…" at bounding box center [462, 119] width 107 height 21
select select "Up-For-Grabs"
click at [409, 109] on select "Up-For-Grabs ***** STAFF ***** [PERSON_NAME] [PHONE_NUMBER] [PERSON_NAME] [PHON…" at bounding box center [462, 119] width 107 height 21
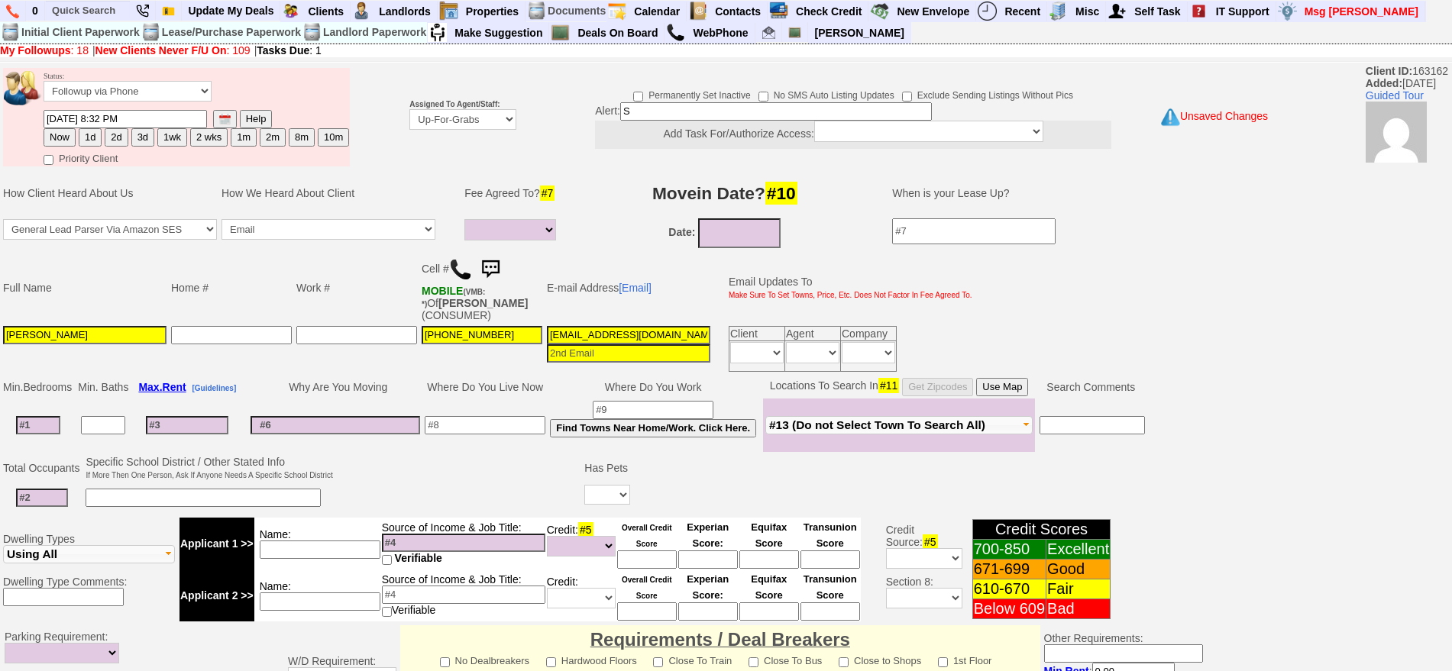
click at [647, 108] on input "S" at bounding box center [776, 111] width 312 height 18
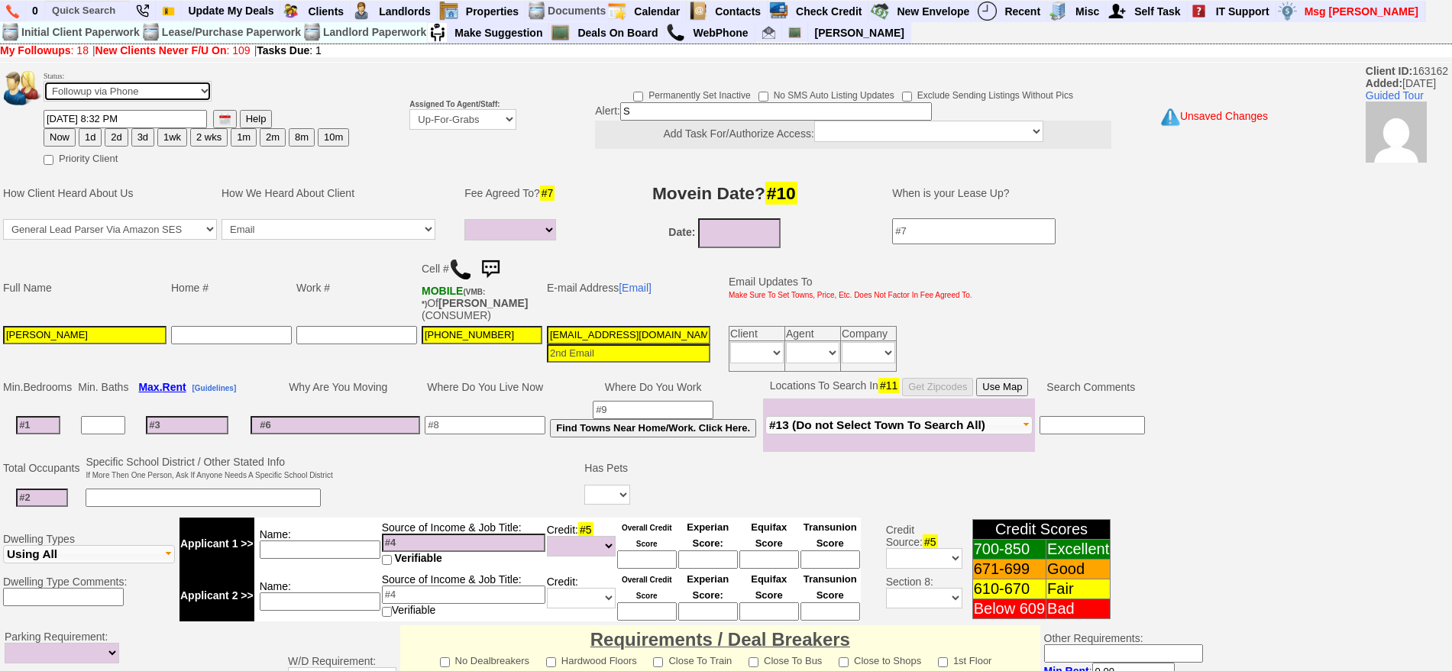
click at [159, 86] on select "Followup via Phone Followup via Email Followup When Section 8 Property Found De…" at bounding box center [128, 91] width 168 height 21
select select "Followup When Section 8 Property Found"
click at [44, 86] on select "Followup via Phone Followup via Email Followup When Section 8 Property Found De…" at bounding box center [128, 91] width 168 height 21
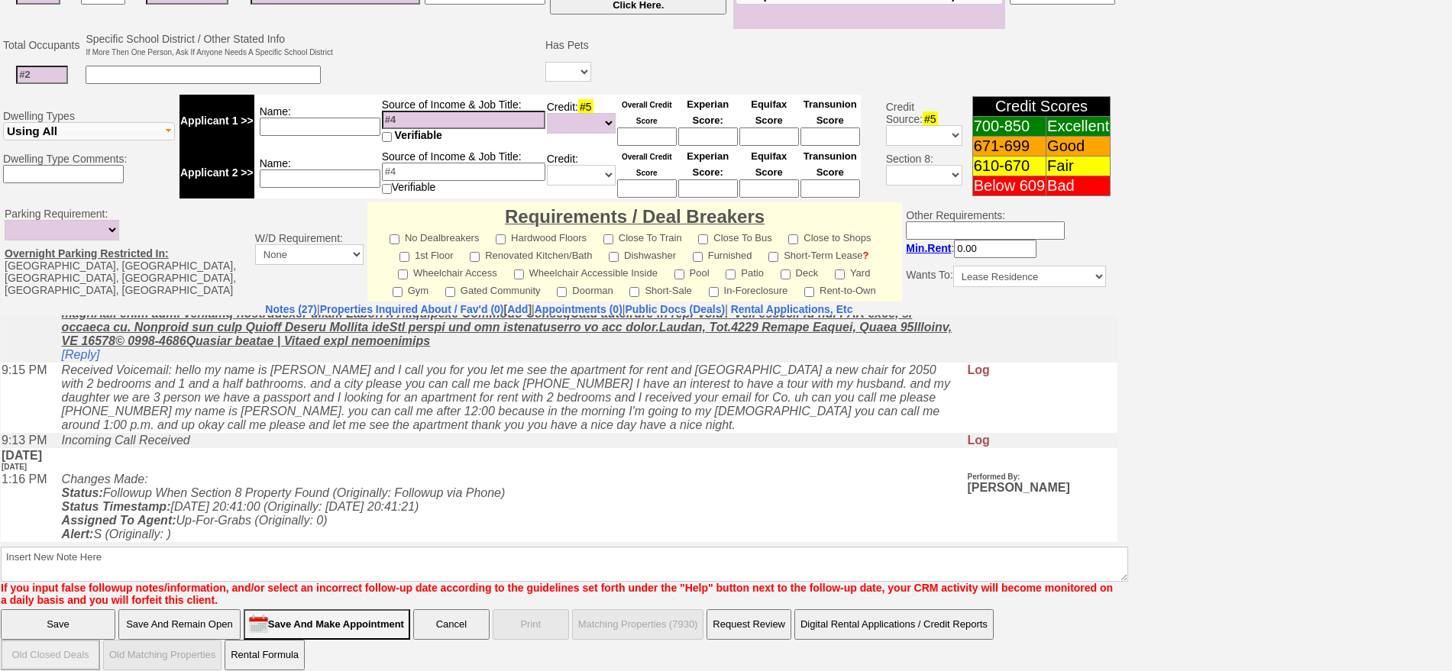
click at [82, 609] on input "Save" at bounding box center [58, 624] width 115 height 31
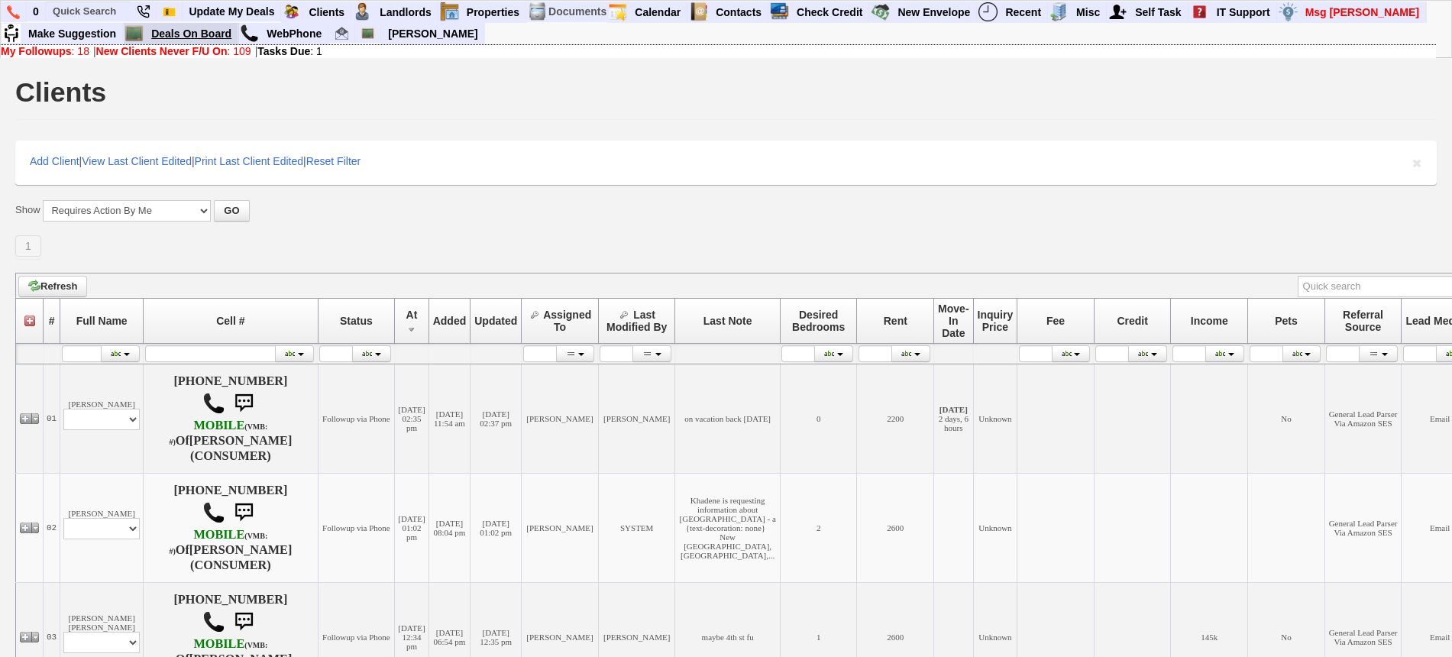
click at [202, 38] on link "Deals On Board" at bounding box center [191, 34] width 93 height 20
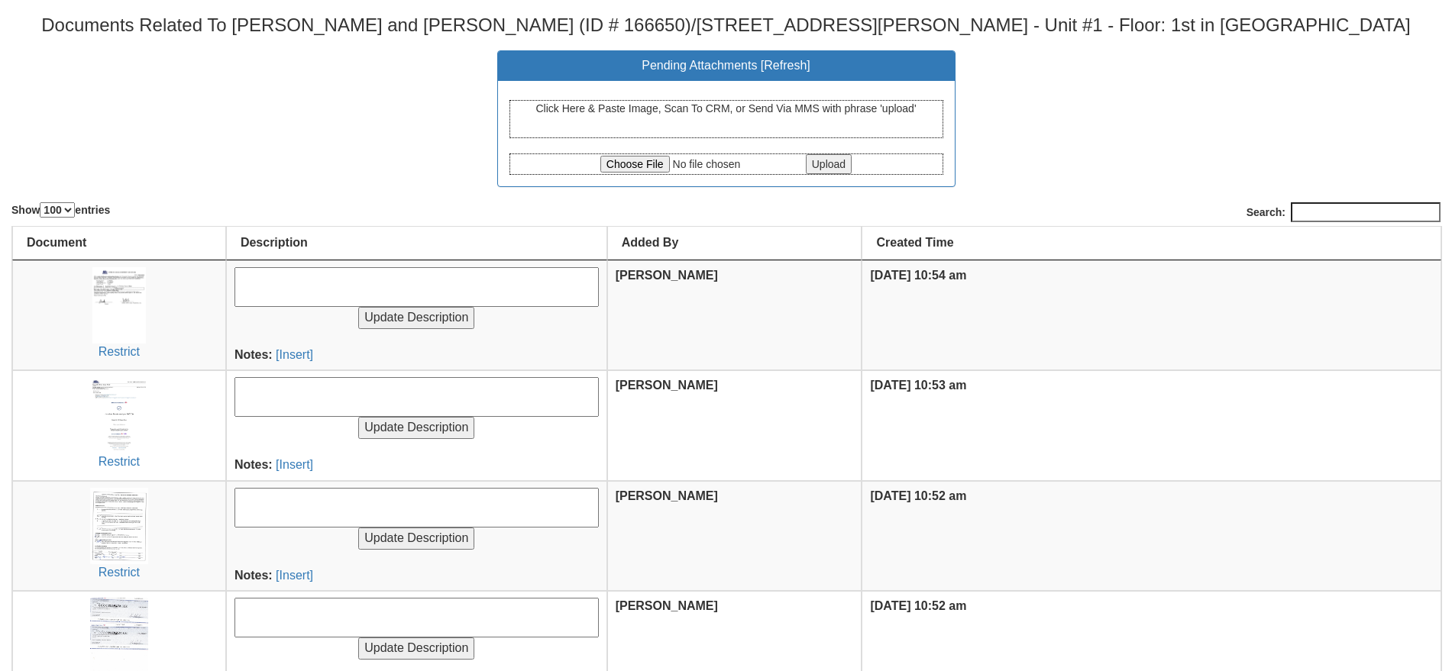
select select "100"
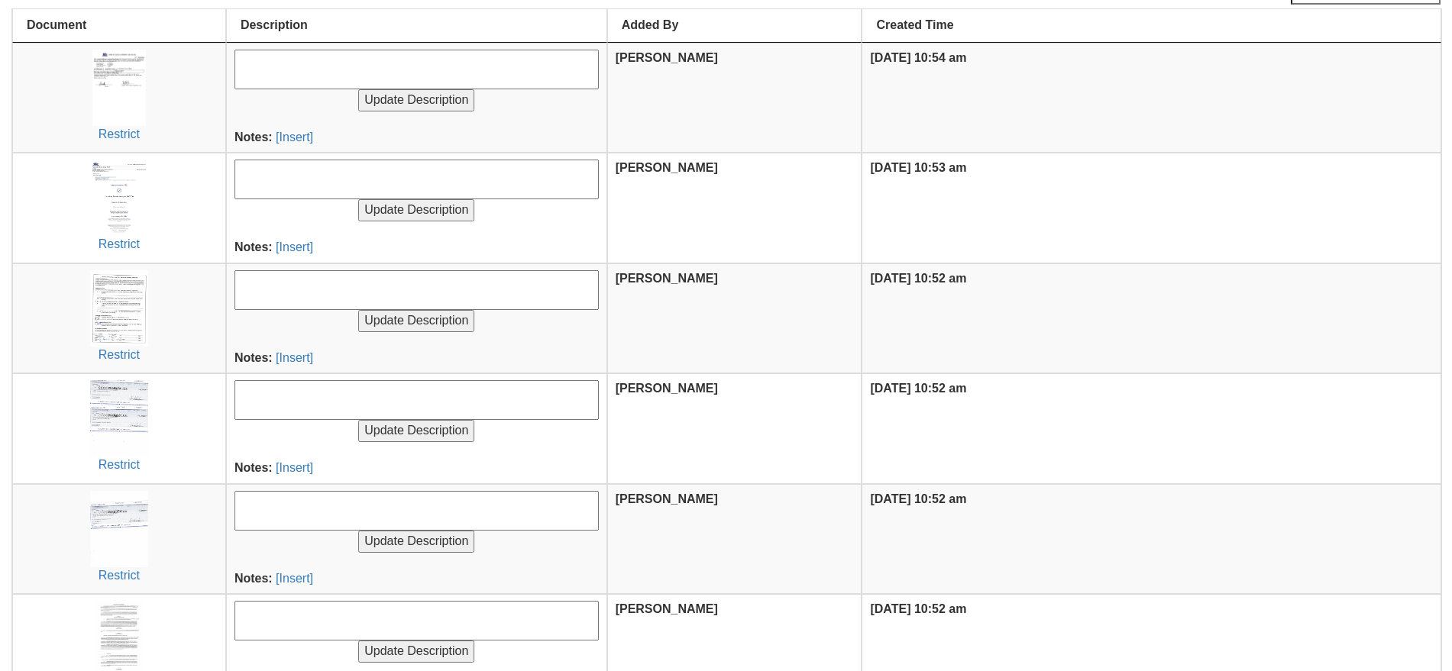
scroll to position [283, 0]
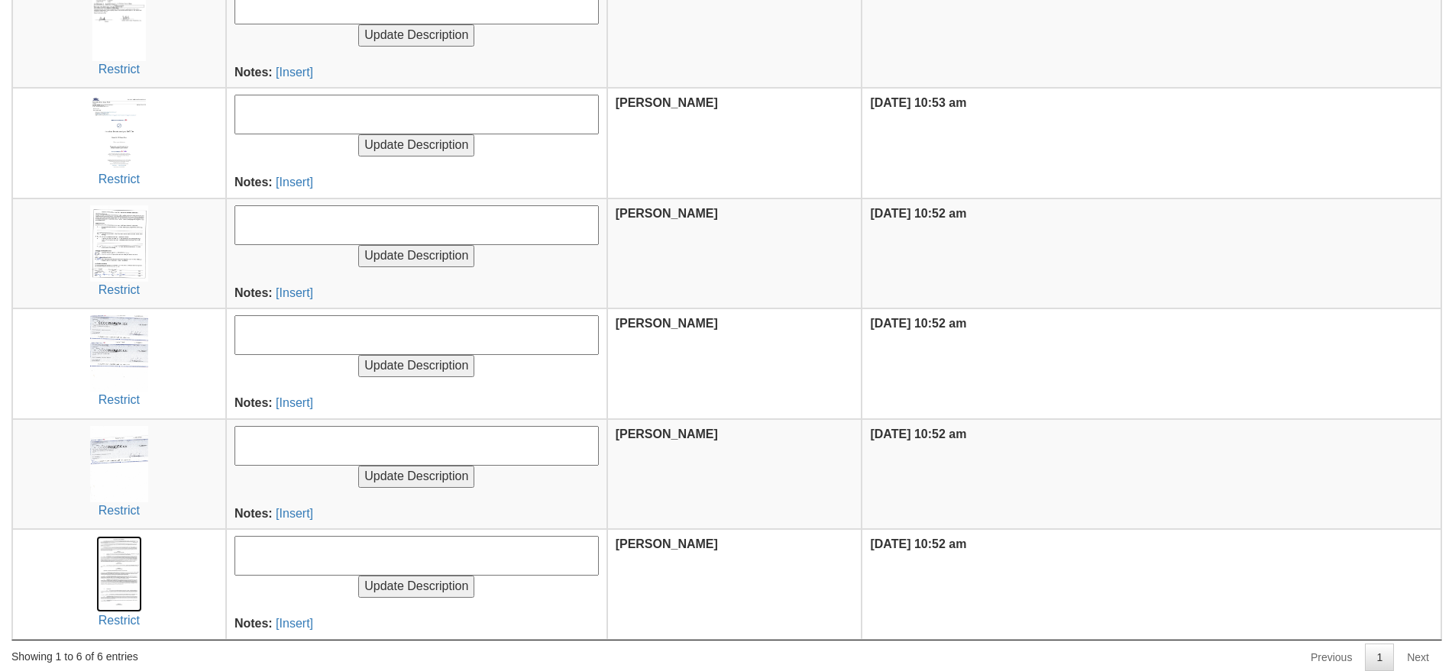
click at [123, 582] on img at bounding box center [119, 574] width 46 height 76
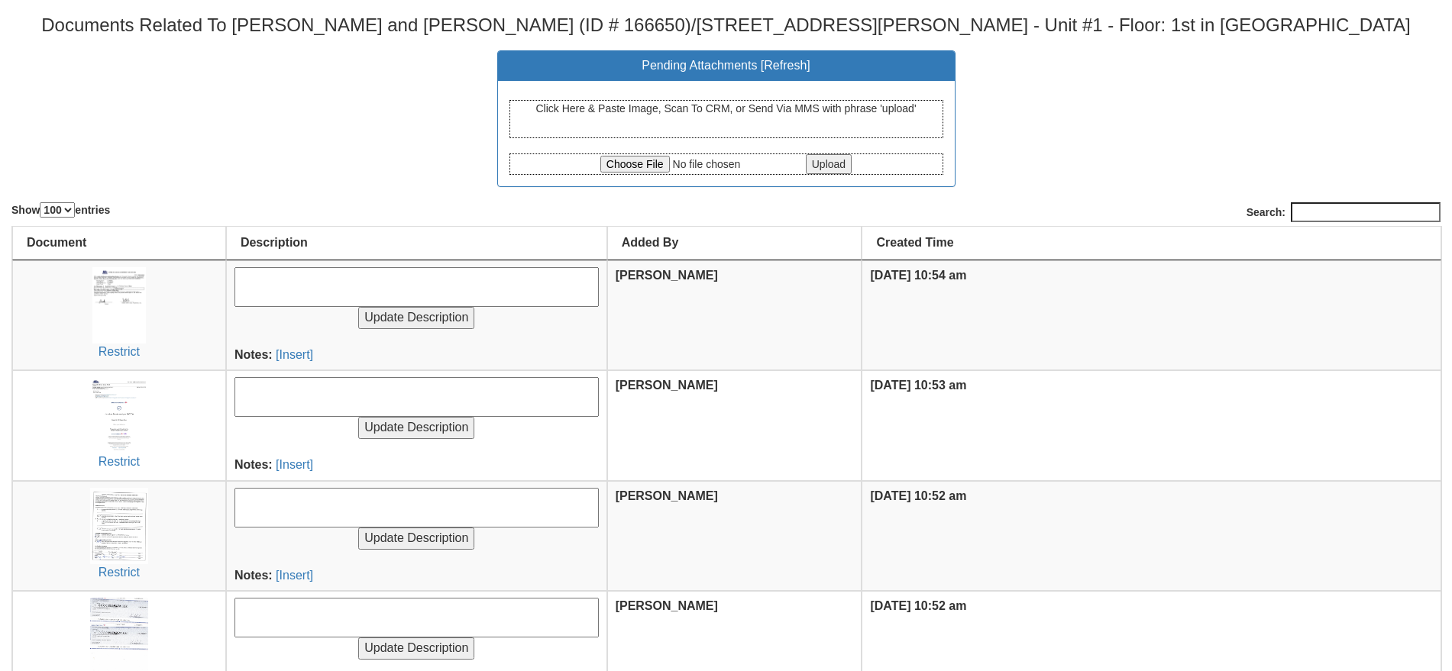
select select "100"
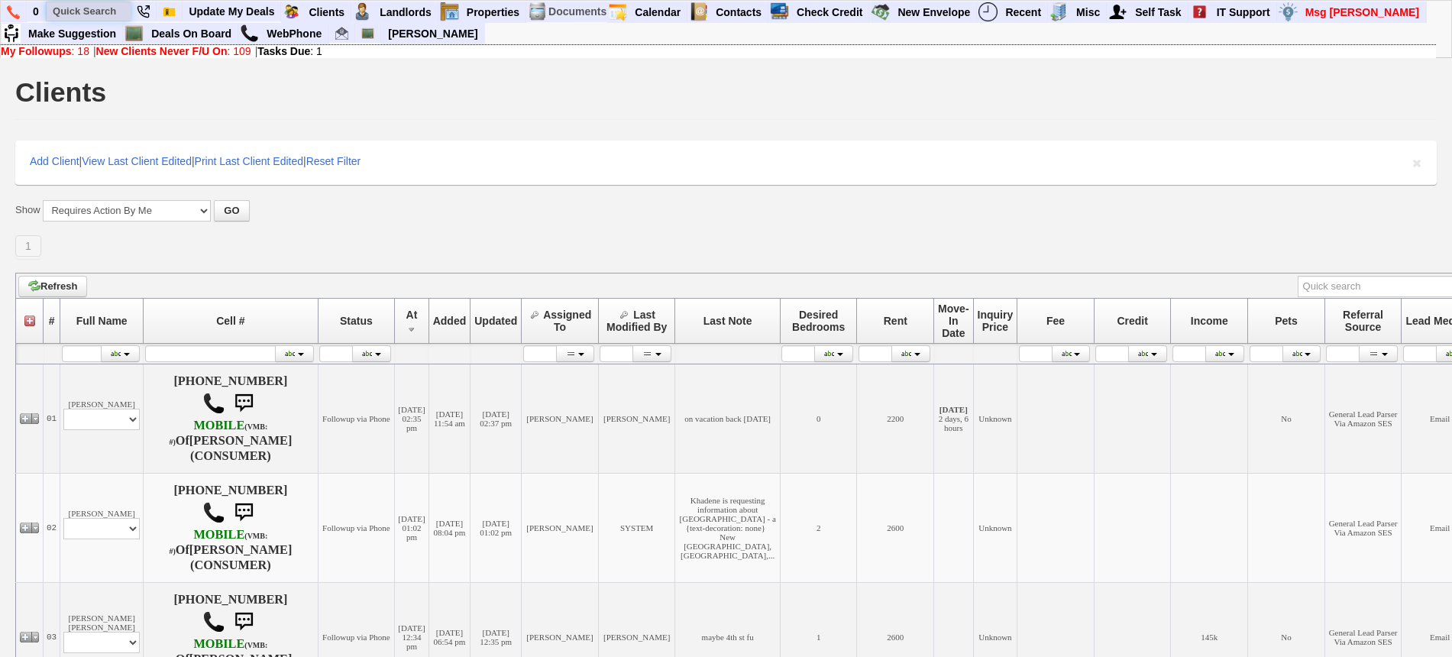
click at [79, 11] on input "text" at bounding box center [89, 11] width 84 height 19
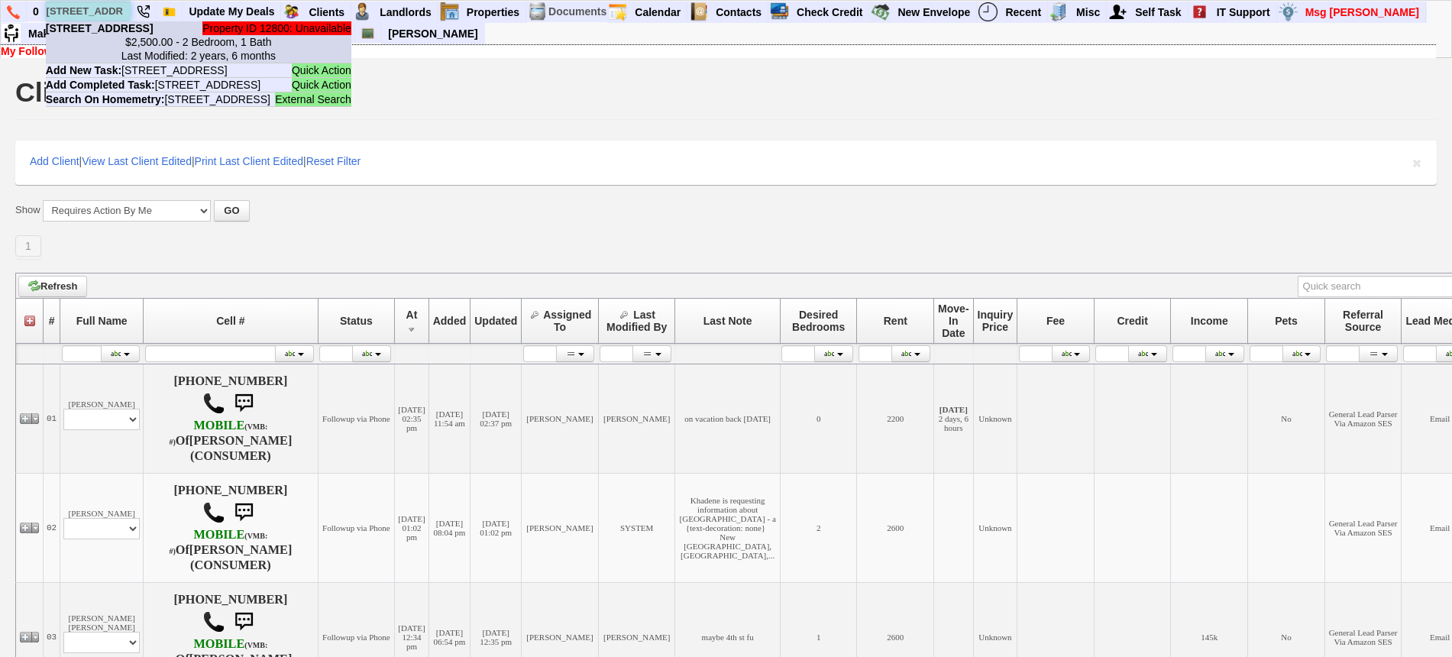
type input "43 2nd st"
click at [103, 34] on b "43 2nd St - Floor: 2nd in Harrison, NY" at bounding box center [100, 28] width 108 height 12
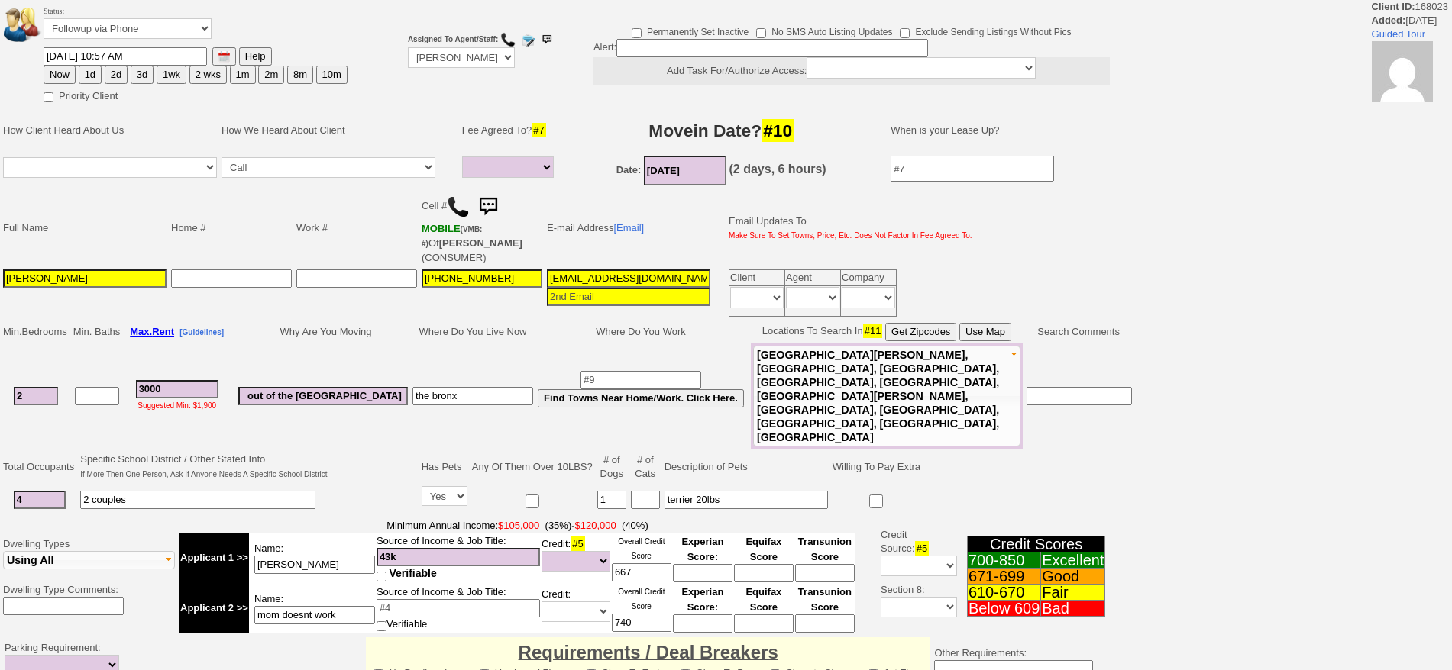
select select
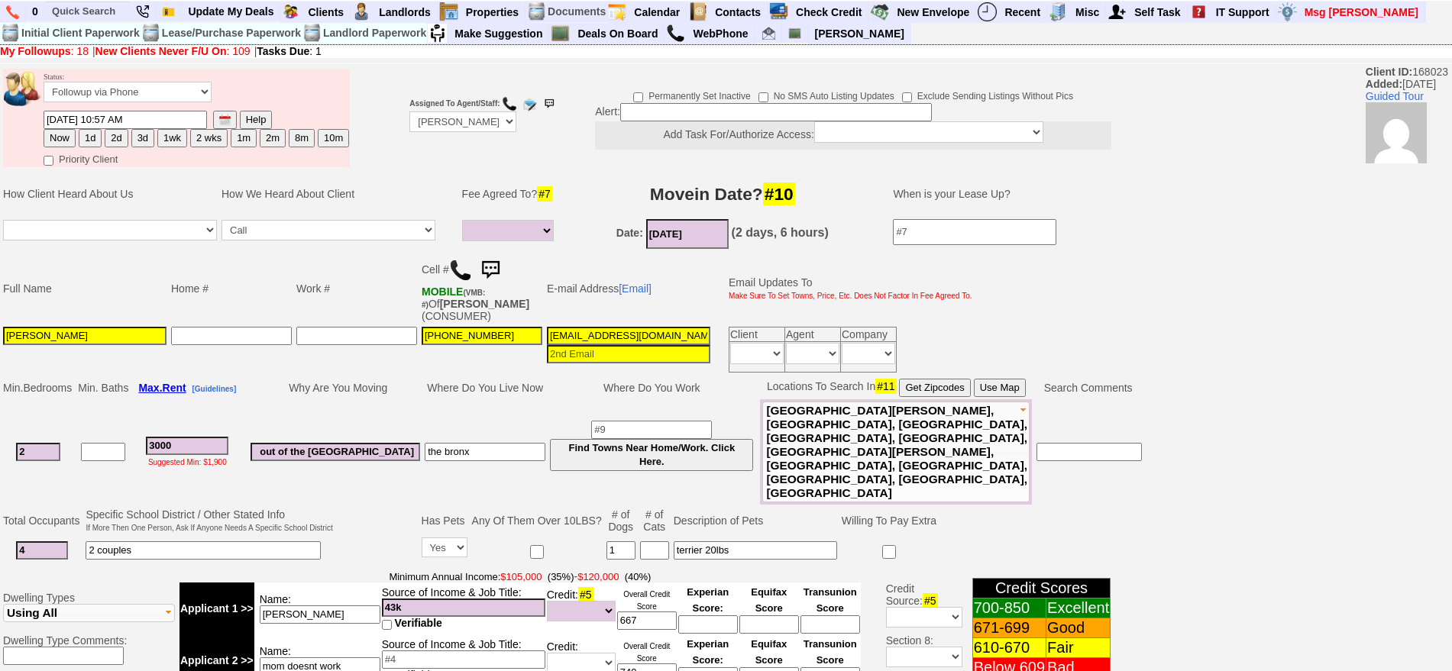
scroll to position [699, 0]
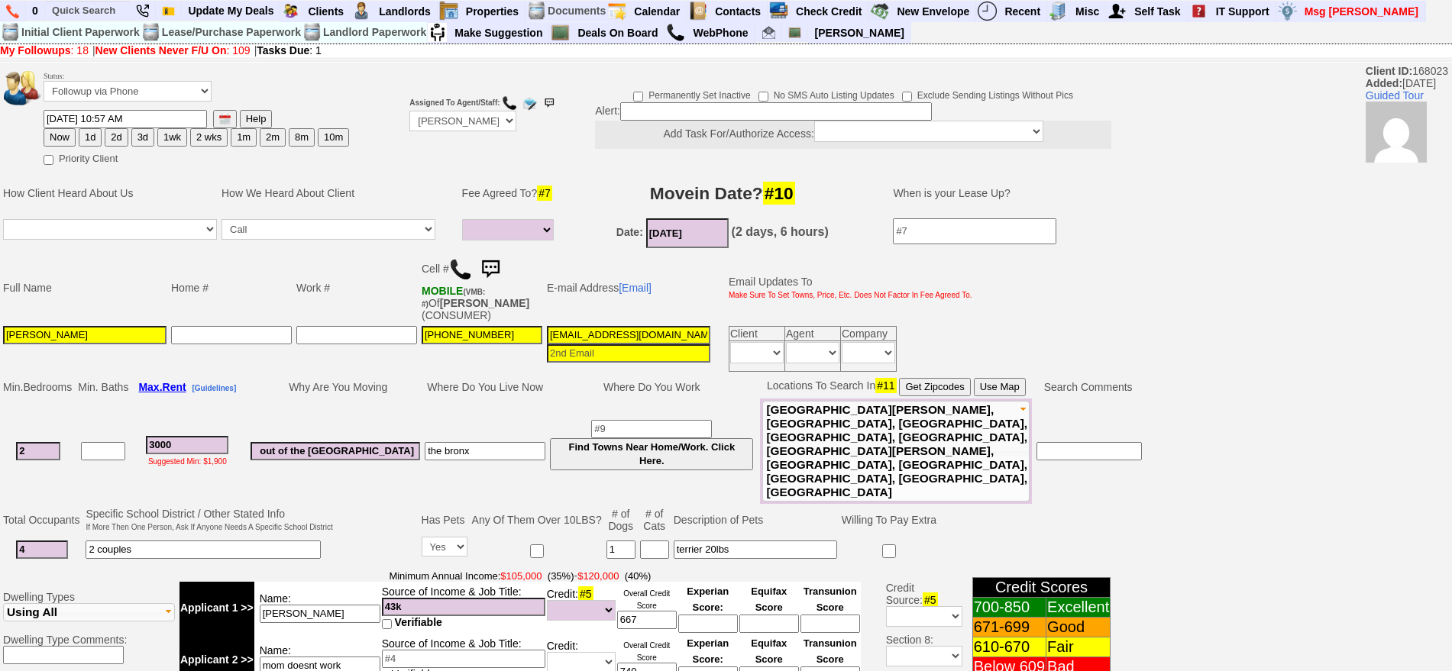
click at [146, 137] on button "3d" at bounding box center [142, 137] width 23 height 18
type input "10/01/2025 05:23 PM"
drag, startPoint x: 10, startPoint y: 641, endPoint x: 40, endPoint y: 660, distance: 35.4
click at [12, 641] on td "Dwelling Types Apartment Single Family House Multi-Family House Townhouse Condo…" at bounding box center [89, 627] width 176 height 121
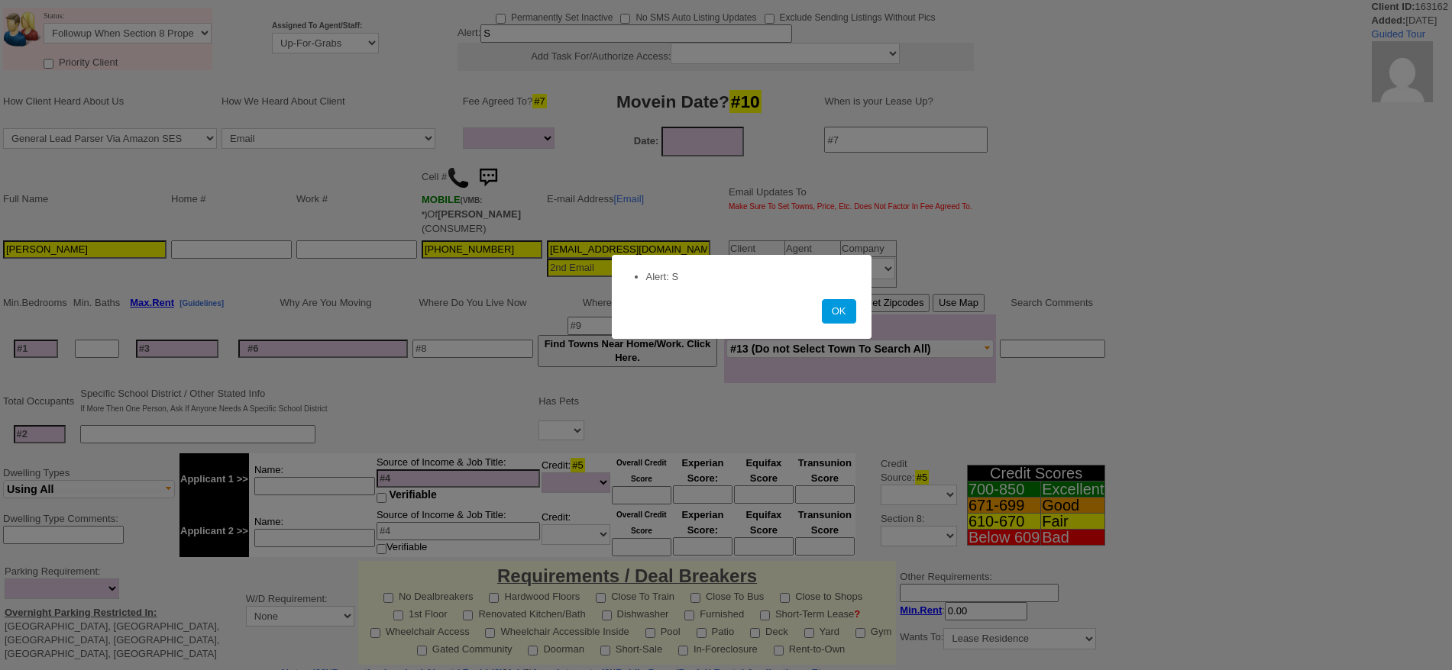
select select
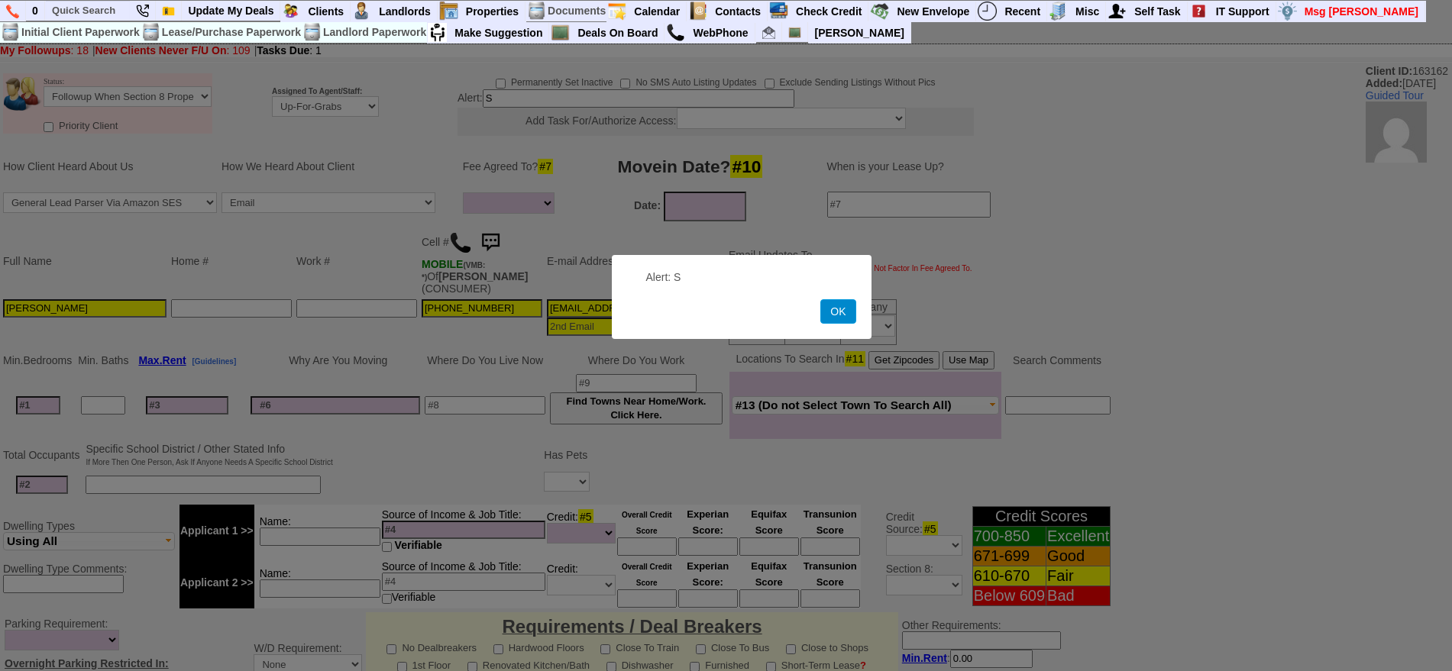
click at [834, 316] on button "OK" at bounding box center [837, 311] width 35 height 24
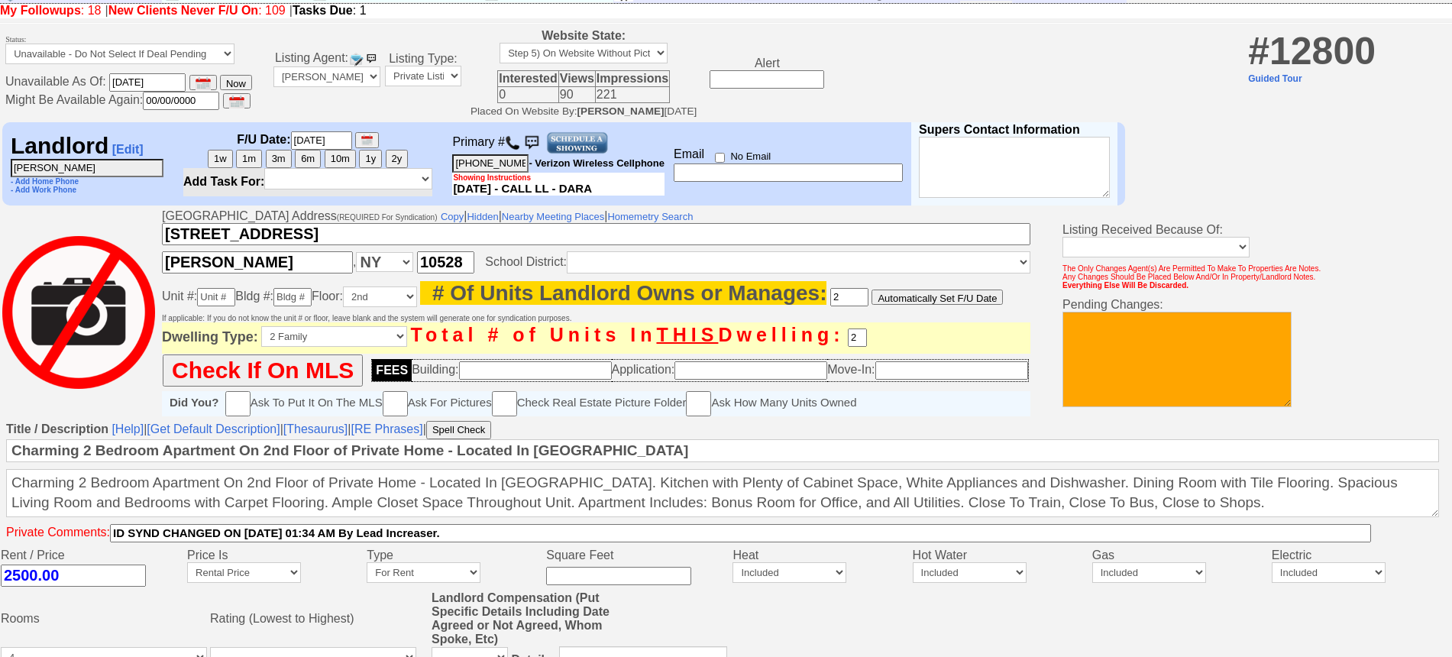
scroll to position [9, 0]
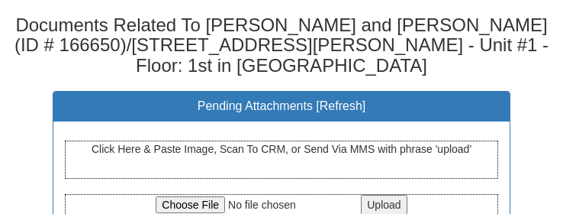
select select "100"
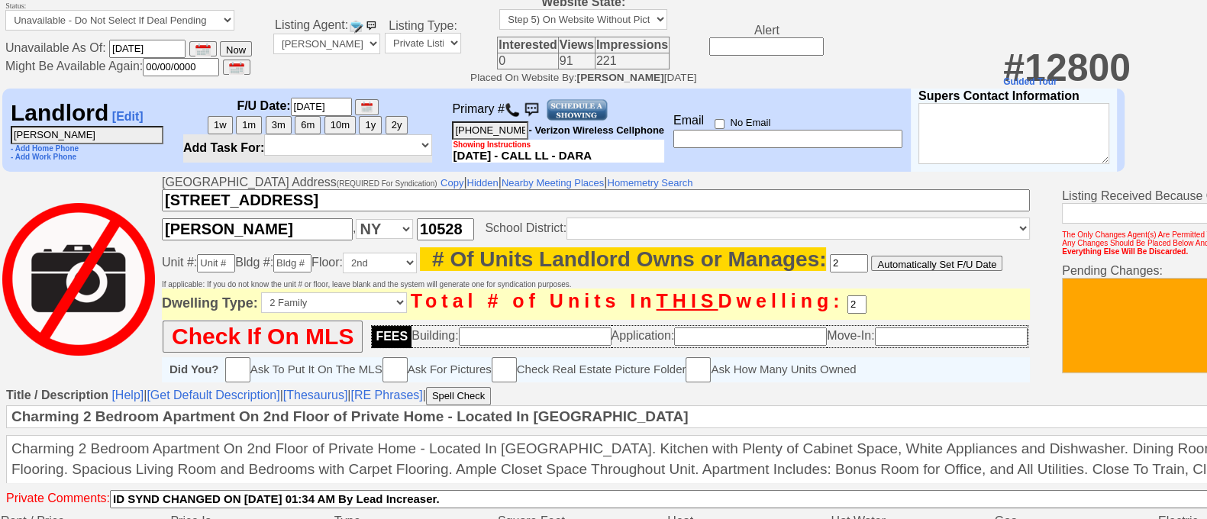
scroll to position [8, 0]
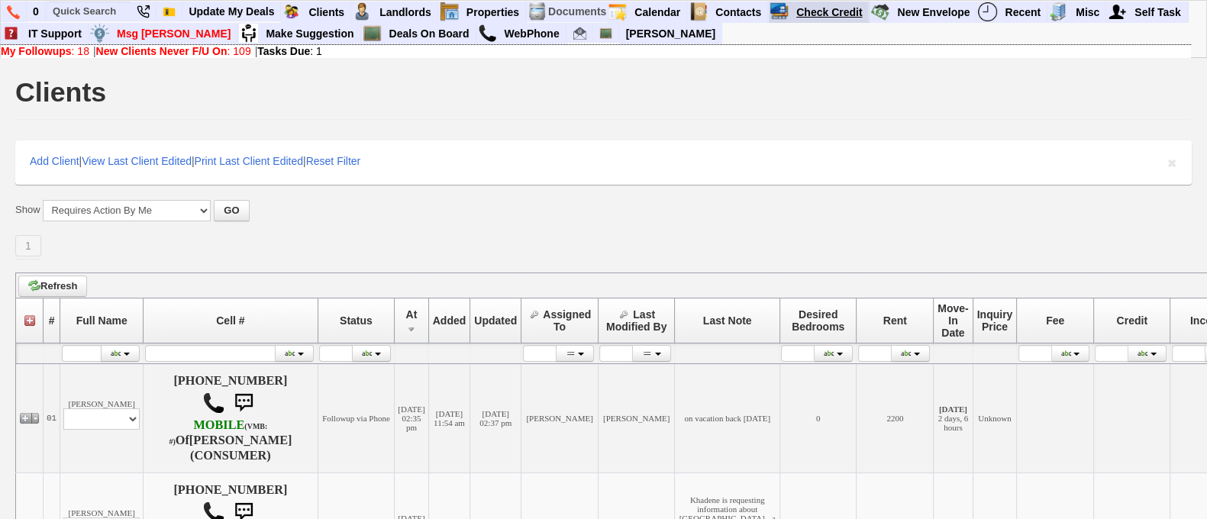
click at [563, 5] on link "Check Credit" at bounding box center [829, 12] width 79 height 20
